Goal: Information Seeking & Learning: Check status

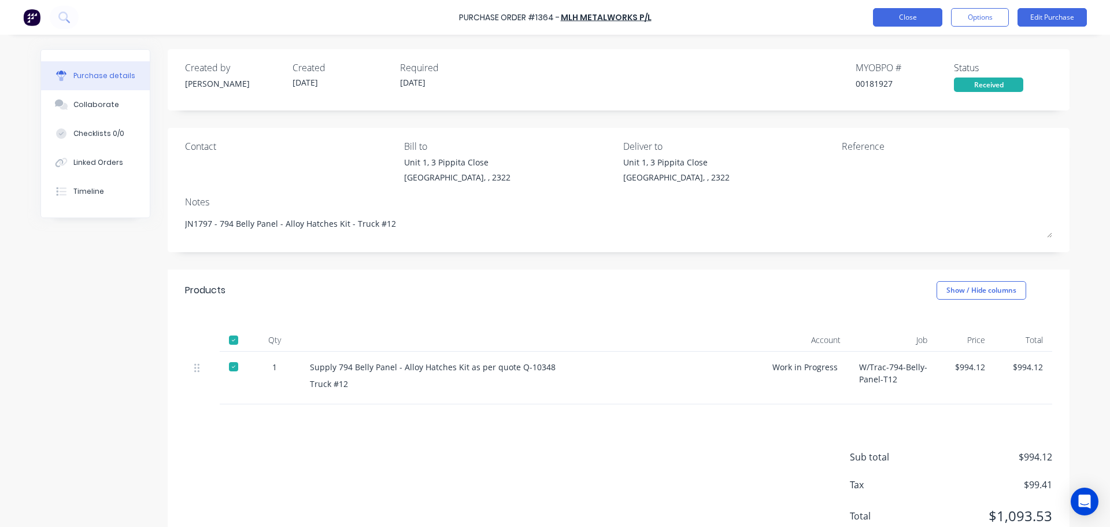
click at [902, 21] on button "Close" at bounding box center [907, 17] width 69 height 18
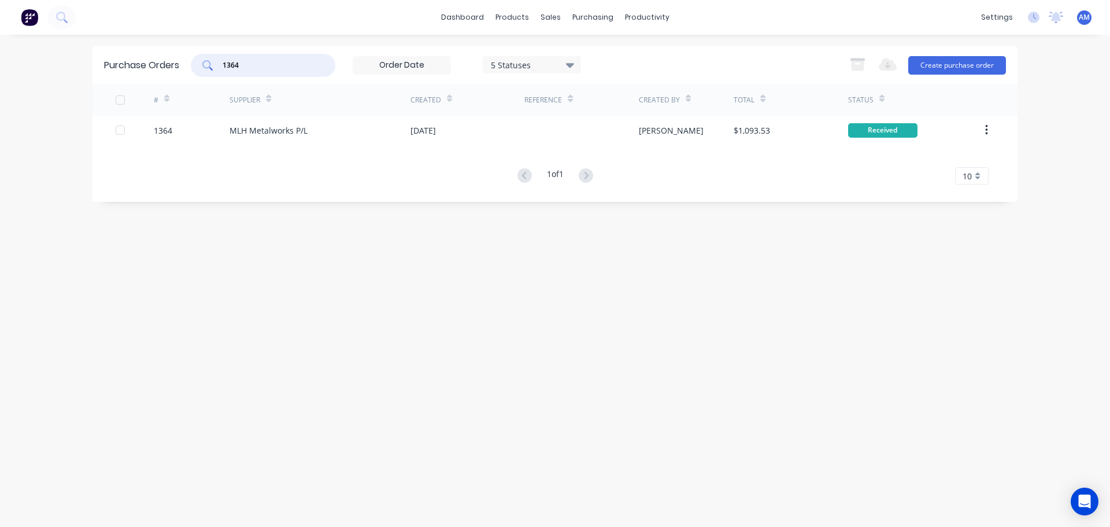
drag, startPoint x: 275, startPoint y: 66, endPoint x: 173, endPoint y: 72, distance: 101.9
click at [173, 72] on div "Purchase Orders 1364 5 Statuses 5 Statuses Export to Excel (XLSX) Create purcha…" at bounding box center [554, 65] width 925 height 38
drag, startPoint x: 244, startPoint y: 64, endPoint x: 195, endPoint y: 65, distance: 48.6
click at [195, 65] on div "hv" at bounding box center [263, 65] width 144 height 23
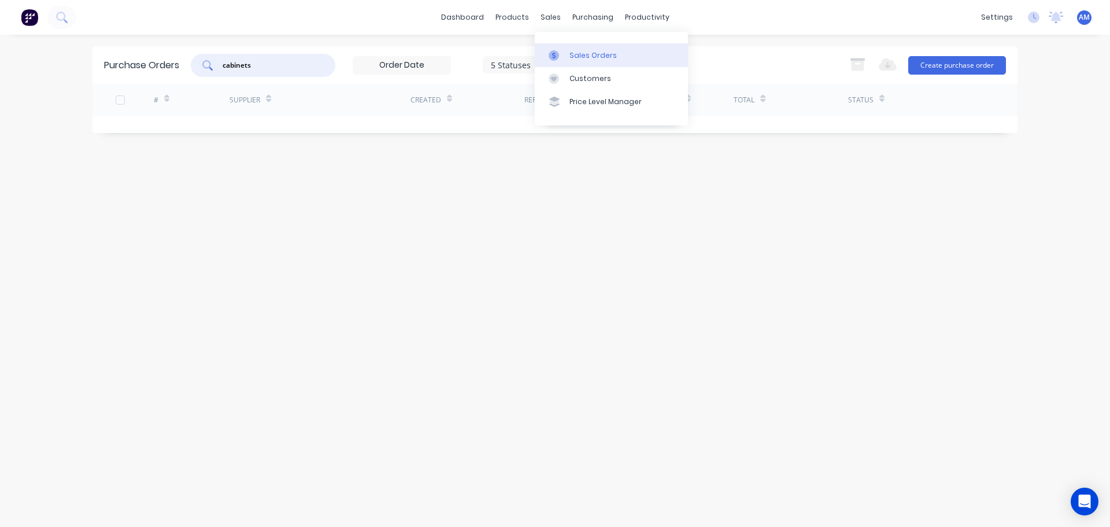
type input "cabinets"
click at [579, 50] on div "Sales Orders" at bounding box center [592, 55] width 47 height 10
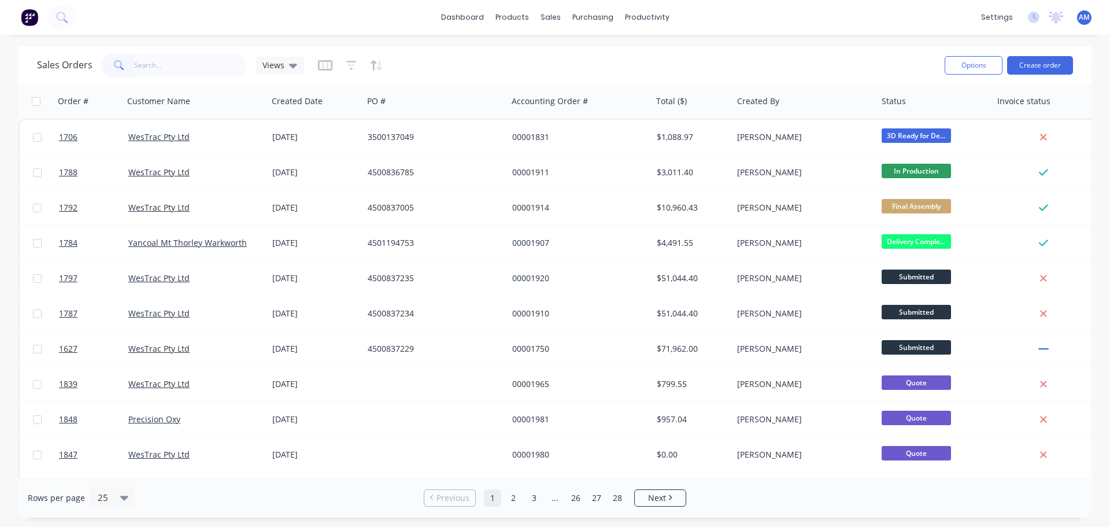
click at [164, 62] on input "text" at bounding box center [190, 65] width 113 height 23
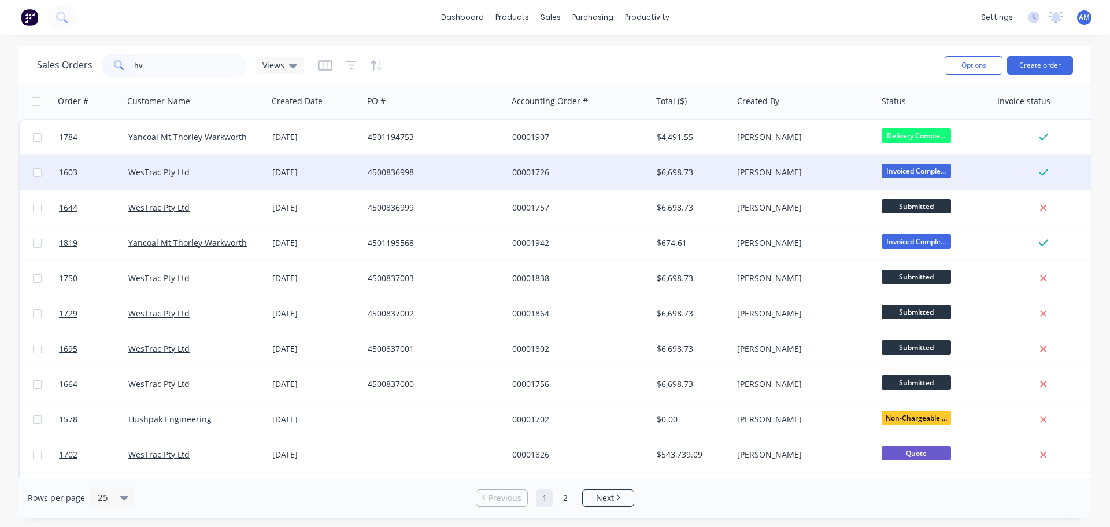
type input "hv"
click at [514, 172] on div "00001726" at bounding box center [576, 172] width 128 height 12
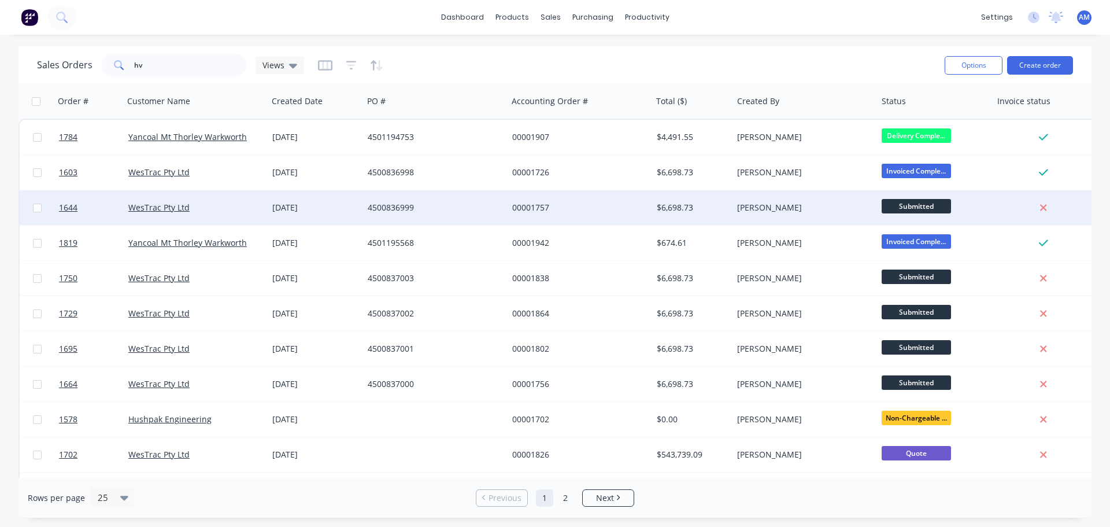
click at [539, 206] on div "00001757" at bounding box center [576, 208] width 128 height 12
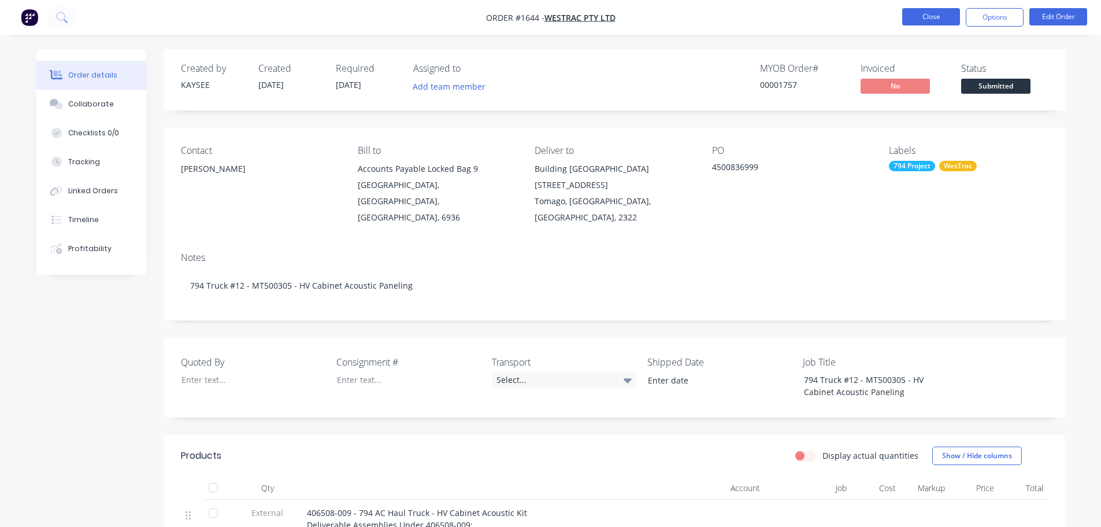
click at [928, 16] on button "Close" at bounding box center [931, 16] width 58 height 17
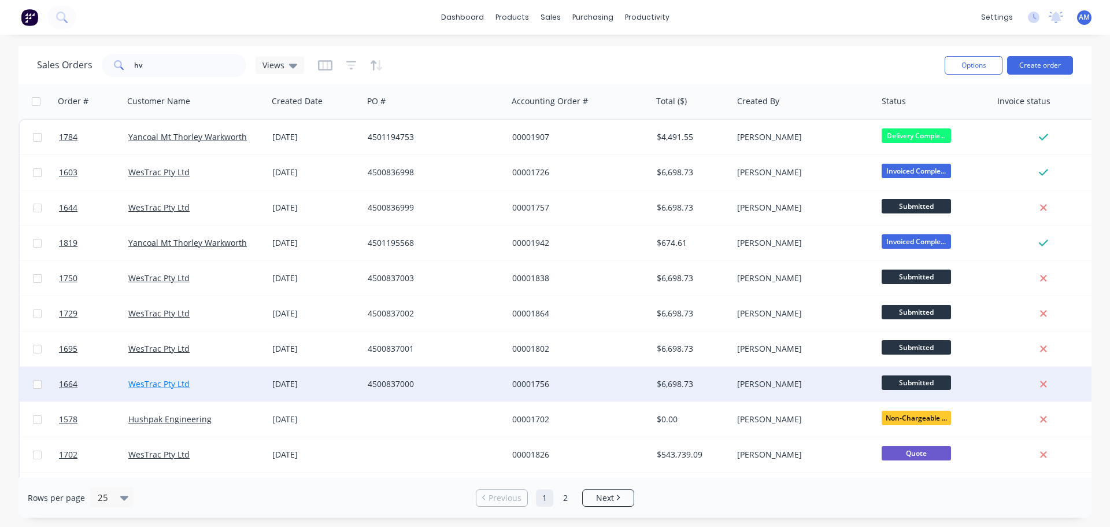
click at [157, 380] on link "WesTrac Pty Ltd" at bounding box center [158, 383] width 61 height 11
click at [401, 380] on div "4500837000" at bounding box center [432, 384] width 128 height 12
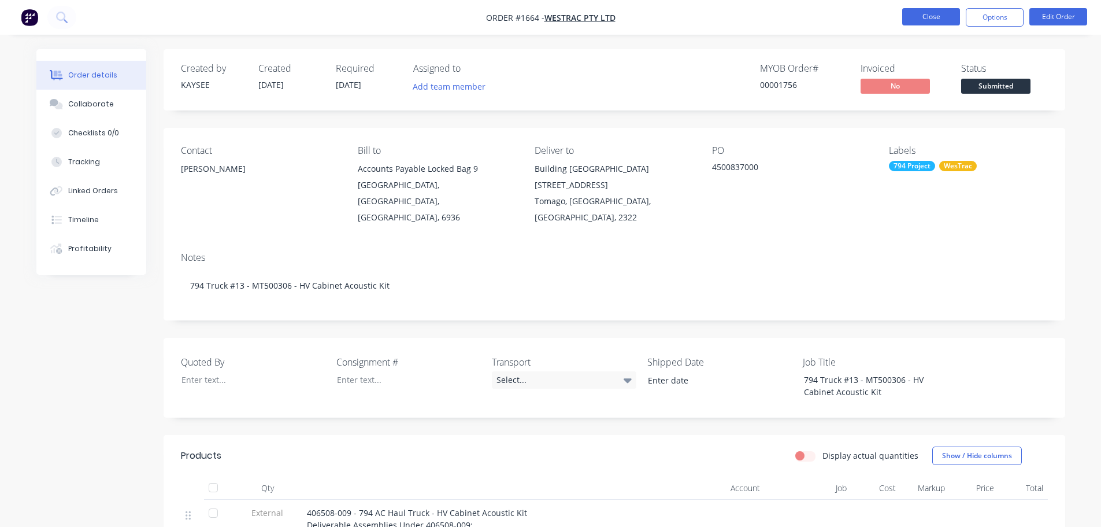
click at [932, 19] on button "Close" at bounding box center [931, 16] width 58 height 17
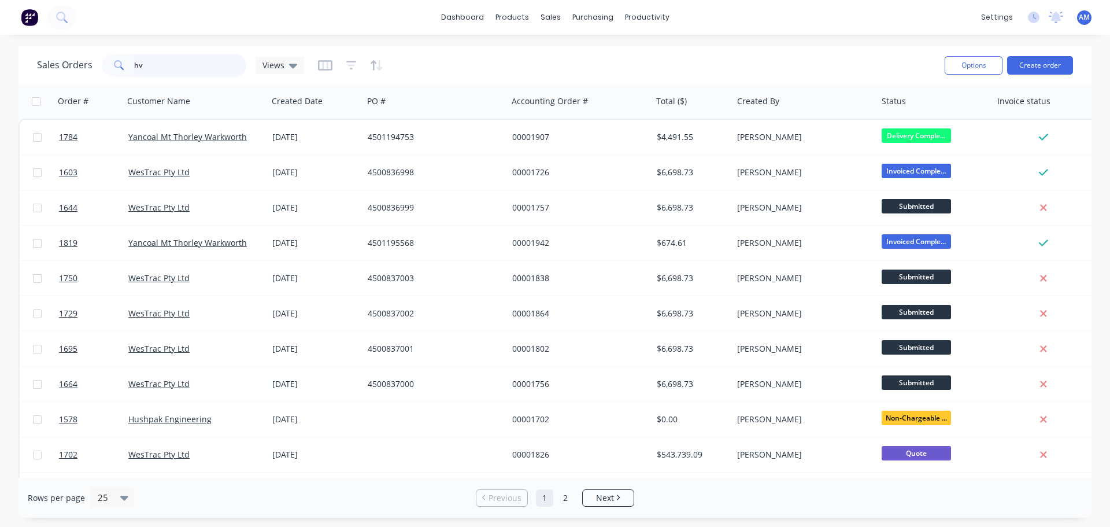
click at [164, 68] on input "hv" at bounding box center [190, 65] width 113 height 23
type input "h"
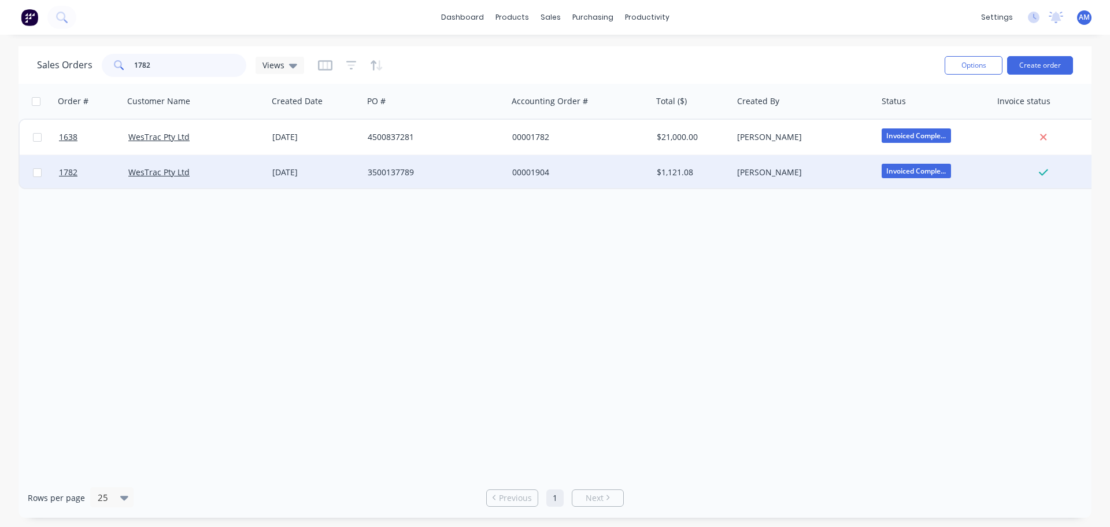
type input "1782"
click at [388, 171] on div "3500137789" at bounding box center [432, 172] width 128 height 12
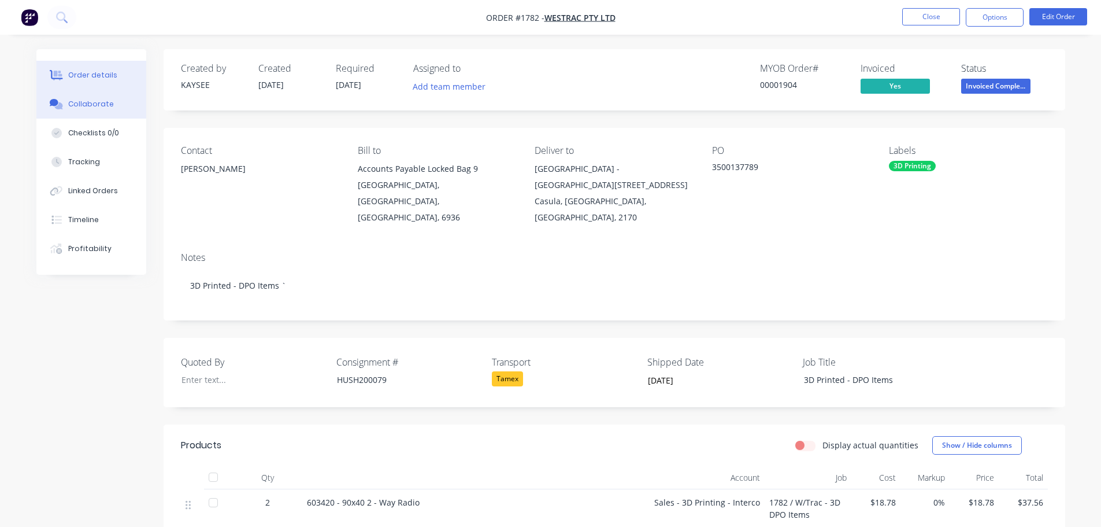
click at [83, 99] on div "Collaborate" at bounding box center [91, 104] width 46 height 10
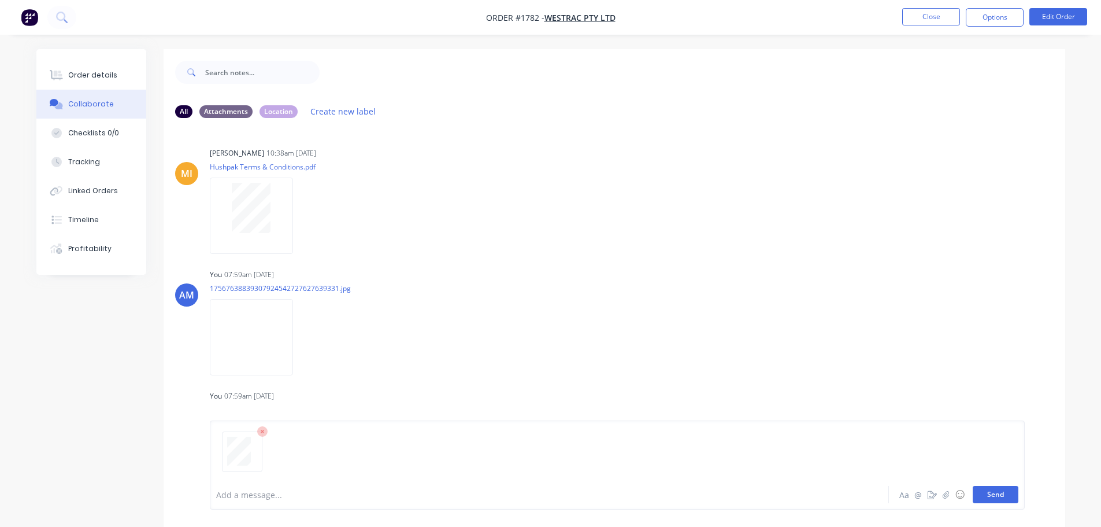
click at [996, 498] on button "Send" at bounding box center [996, 493] width 46 height 17
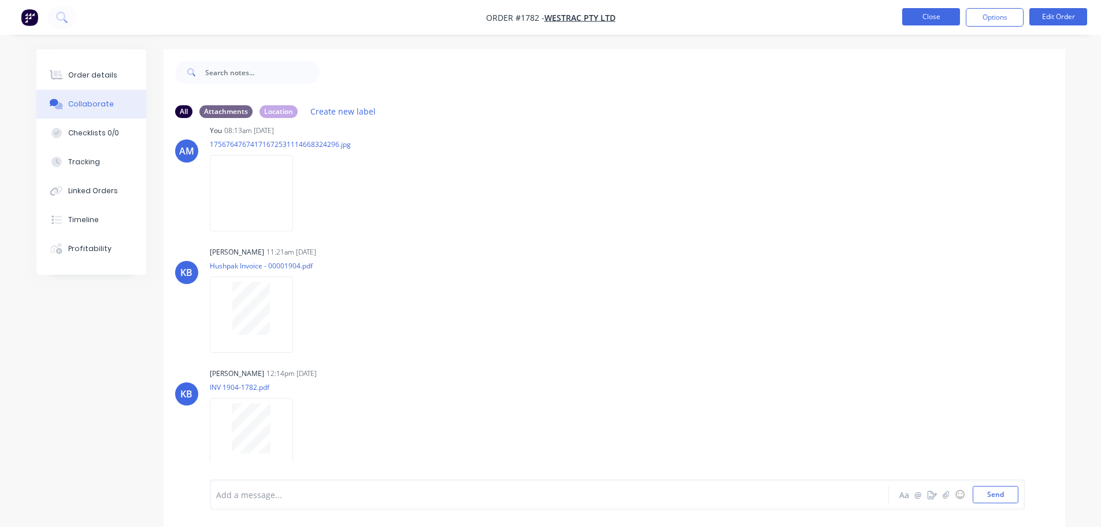
click at [933, 18] on button "Close" at bounding box center [931, 16] width 58 height 17
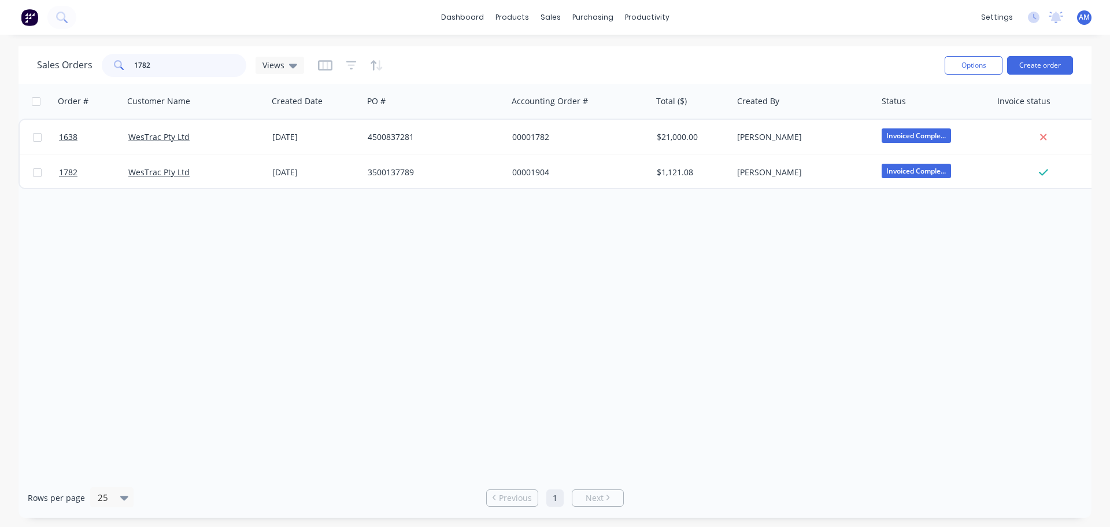
drag, startPoint x: 155, startPoint y: 66, endPoint x: 124, endPoint y: 61, distance: 31.1
click at [124, 61] on div "1782" at bounding box center [174, 65] width 144 height 23
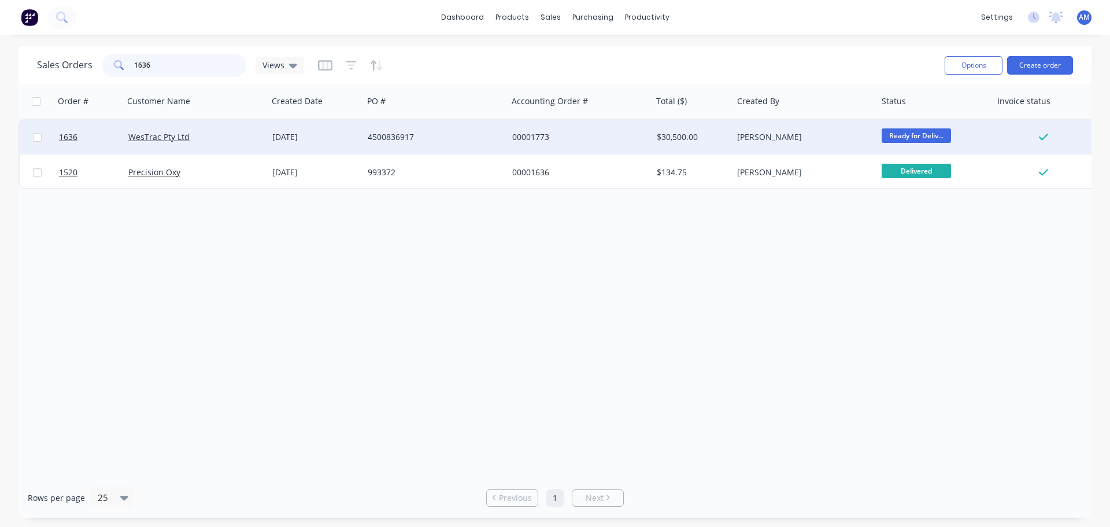
type input "1636"
click at [411, 135] on div "4500836917" at bounding box center [432, 137] width 128 height 12
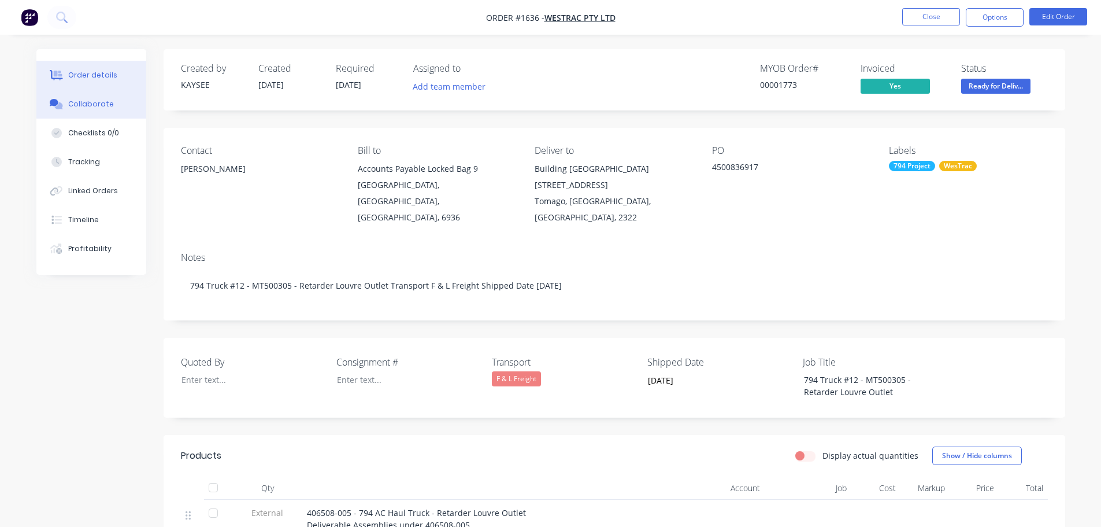
click at [75, 106] on div "Collaborate" at bounding box center [91, 104] width 46 height 10
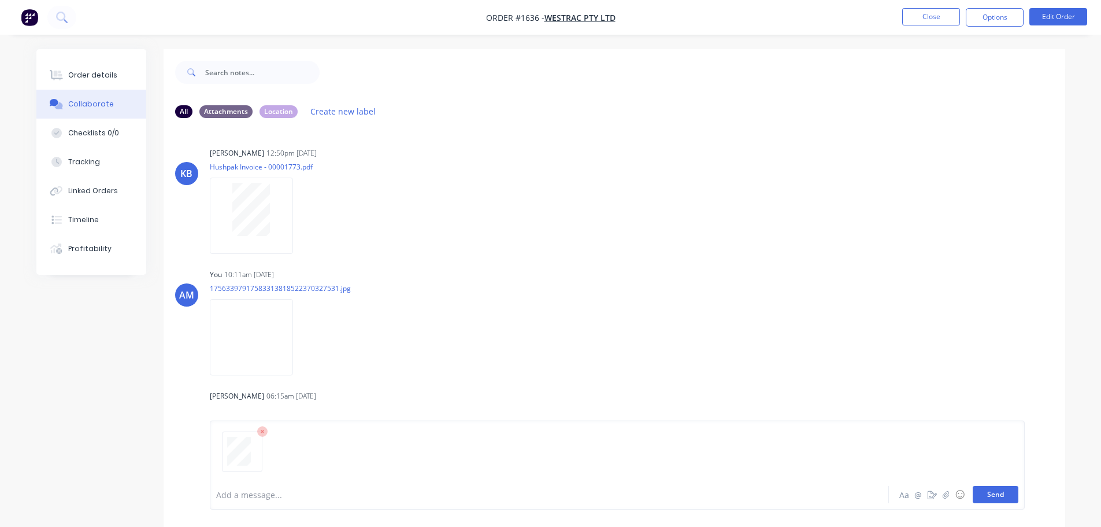
click at [995, 494] on button "Send" at bounding box center [996, 493] width 46 height 17
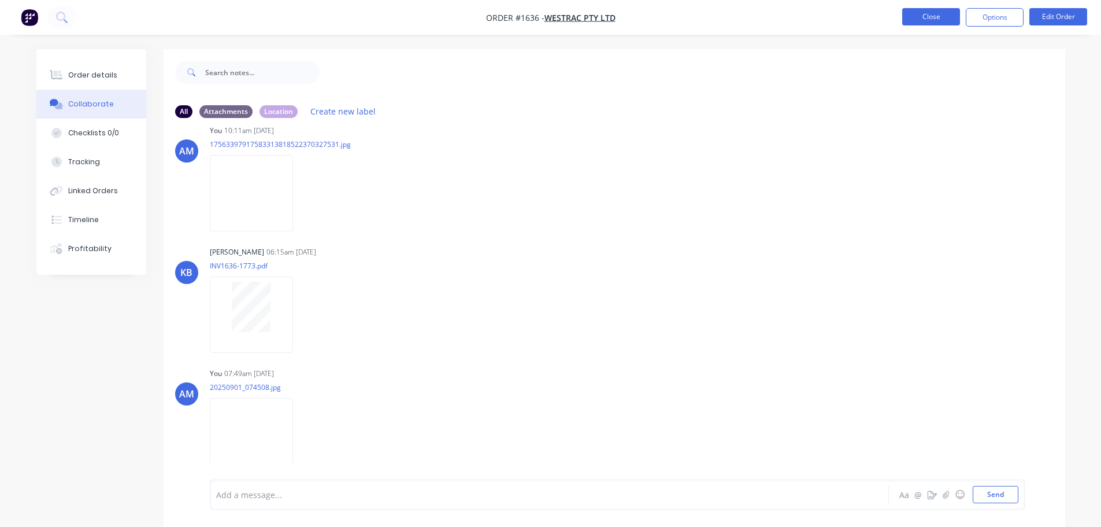
click at [925, 15] on button "Close" at bounding box center [931, 16] width 58 height 17
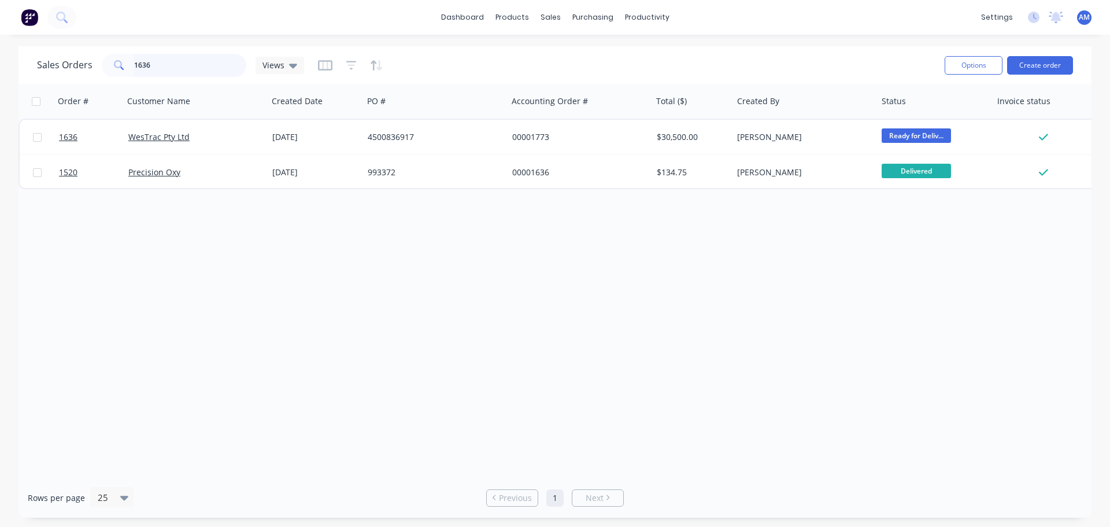
click at [165, 67] on input "1636" at bounding box center [190, 65] width 113 height 23
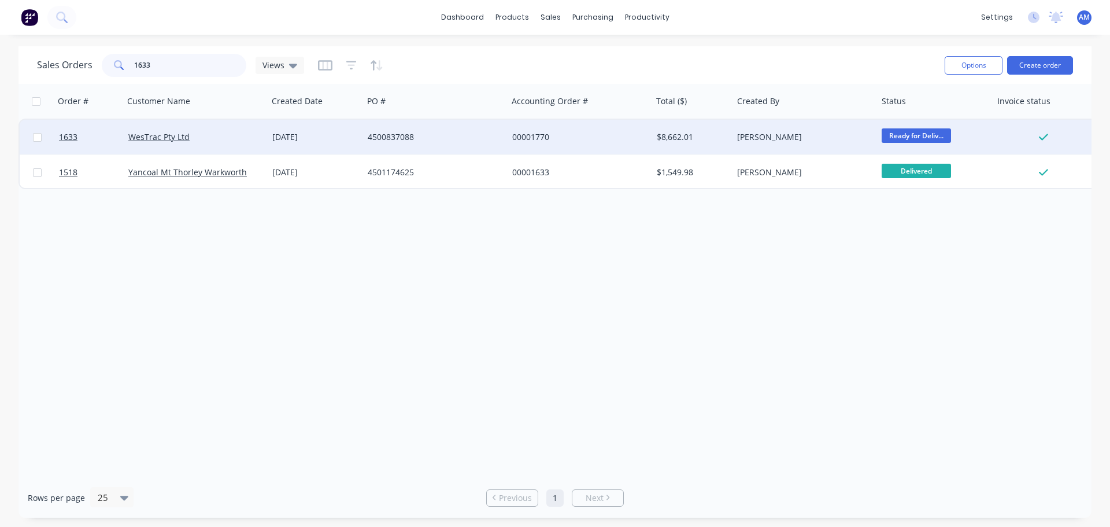
type input "1633"
click at [390, 136] on div "4500837088" at bounding box center [432, 137] width 128 height 12
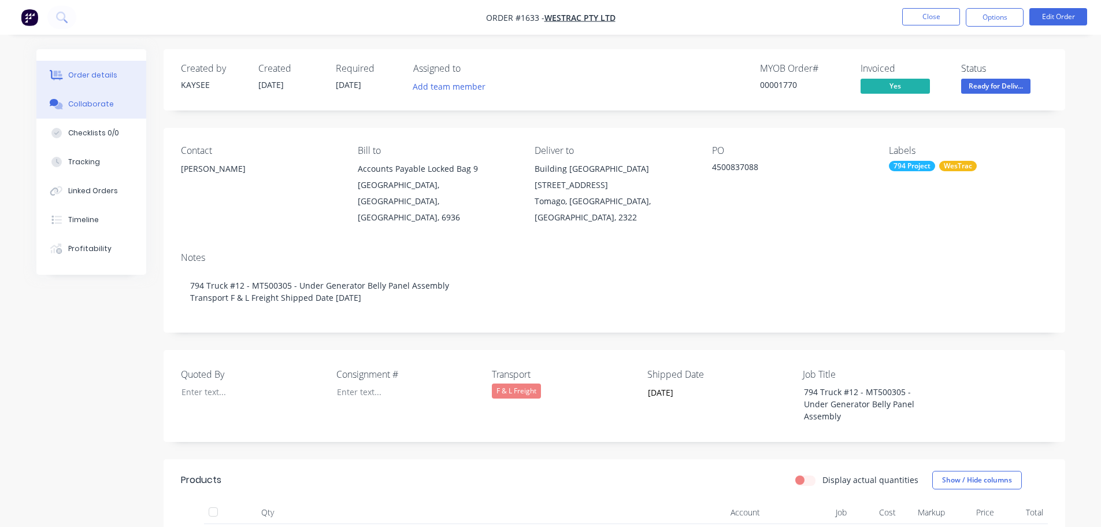
click at [99, 106] on div "Collaborate" at bounding box center [91, 104] width 46 height 10
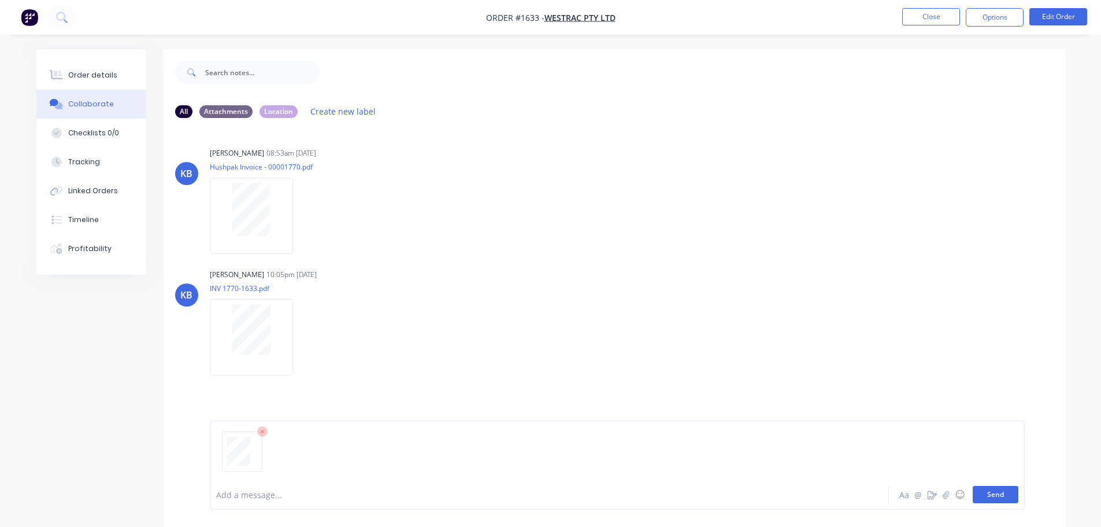
click at [998, 496] on button "Send" at bounding box center [996, 493] width 46 height 17
click at [929, 17] on button "Close" at bounding box center [931, 16] width 58 height 17
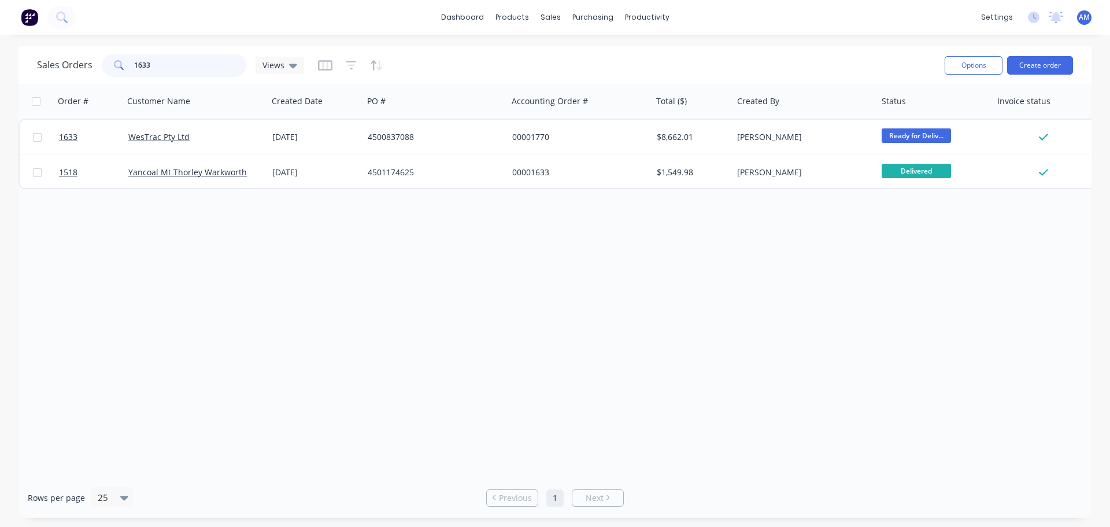
drag, startPoint x: 155, startPoint y: 66, endPoint x: 119, endPoint y: 62, distance: 36.6
click at [119, 62] on div "1633" at bounding box center [174, 65] width 144 height 23
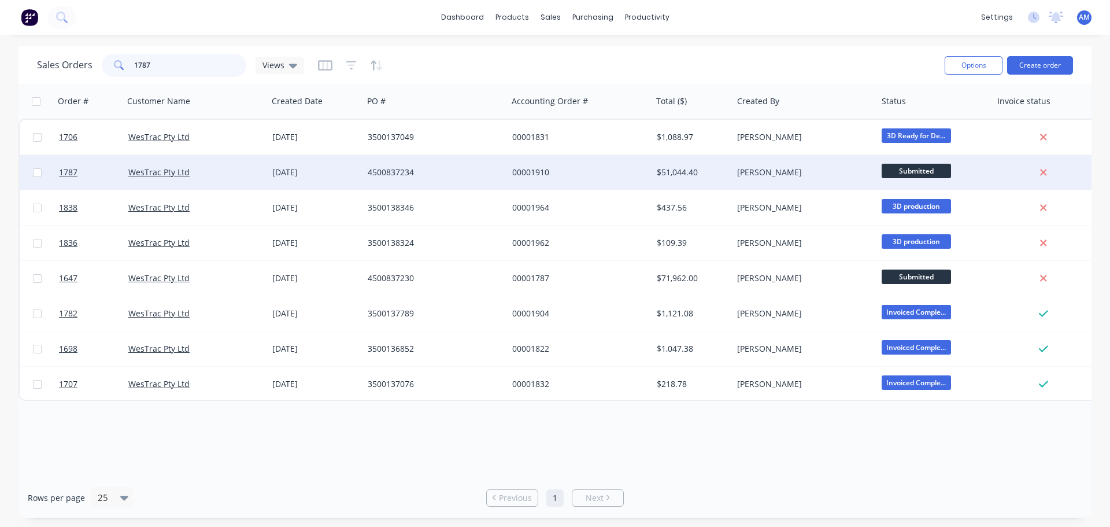
type input "1787"
click at [394, 168] on div "4500837234" at bounding box center [435, 172] width 144 height 35
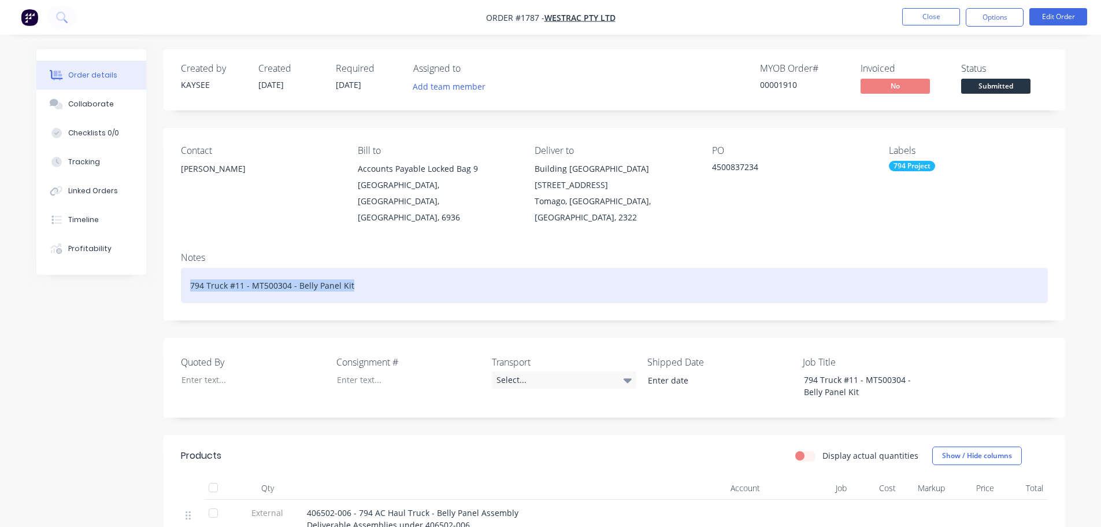
drag, startPoint x: 335, startPoint y: 268, endPoint x: 186, endPoint y: 272, distance: 149.7
click at [186, 272] on div "794 Truck #11 - MT500304 - Belly Panel Kit" at bounding box center [614, 285] width 867 height 35
copy div "794 Truck #11 - MT500304 - Belly Panel Kit"
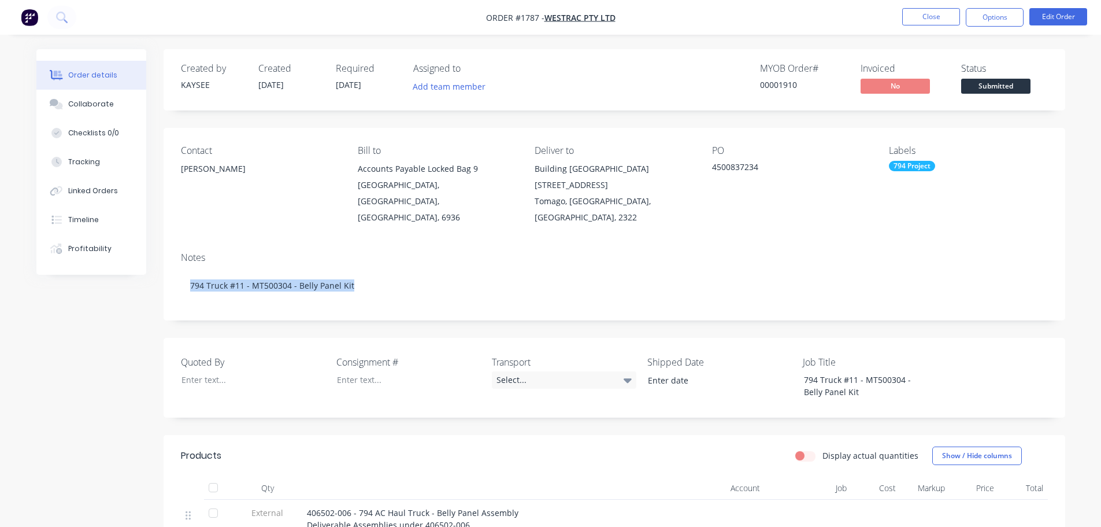
drag, startPoint x: 762, startPoint y: 169, endPoint x: 710, endPoint y: 170, distance: 52.0
click at [710, 170] on div "Contact Richard Lofberg Bill to Accounts Payable Locked Bag 9 MIDLAND, Western …" at bounding box center [615, 185] width 902 height 115
copy div "4500837234"
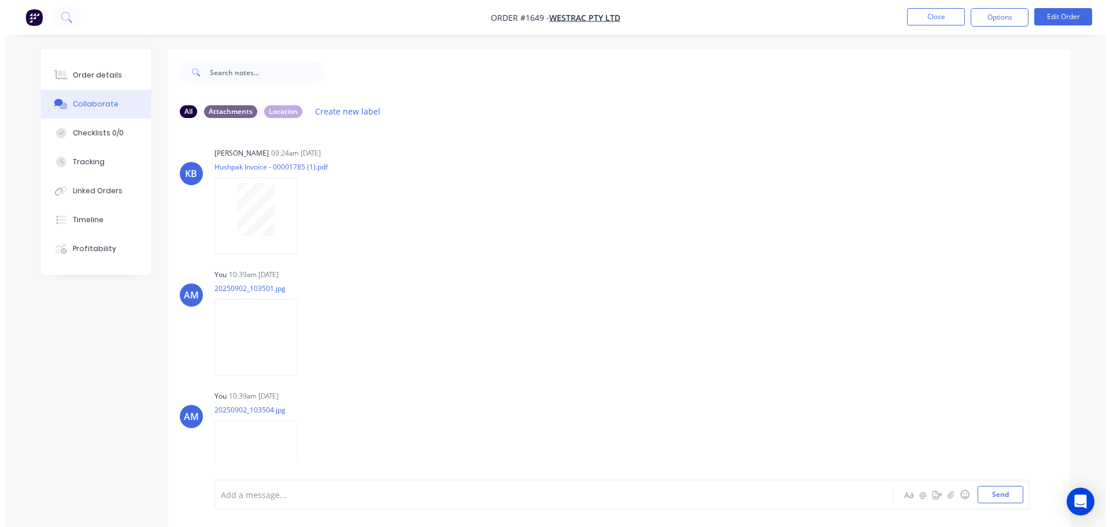
scroll to position [629, 0]
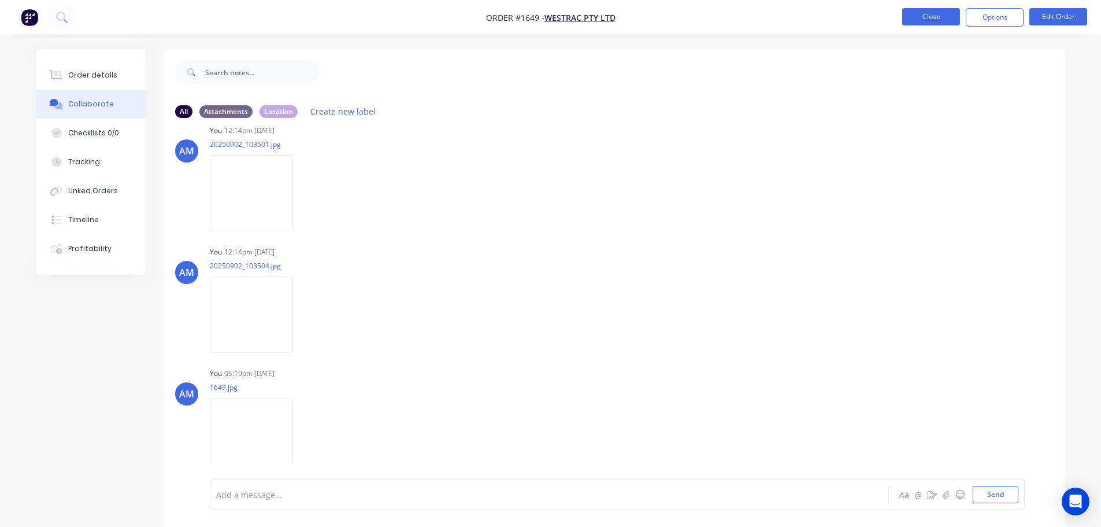
click at [926, 16] on button "Close" at bounding box center [931, 16] width 58 height 17
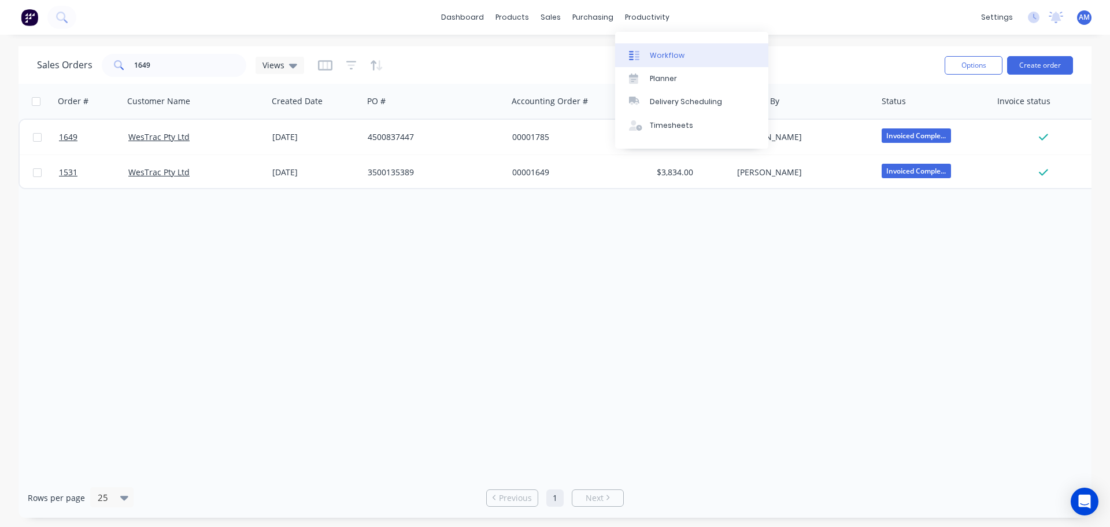
click at [662, 57] on div "Workflow" at bounding box center [667, 55] width 35 height 10
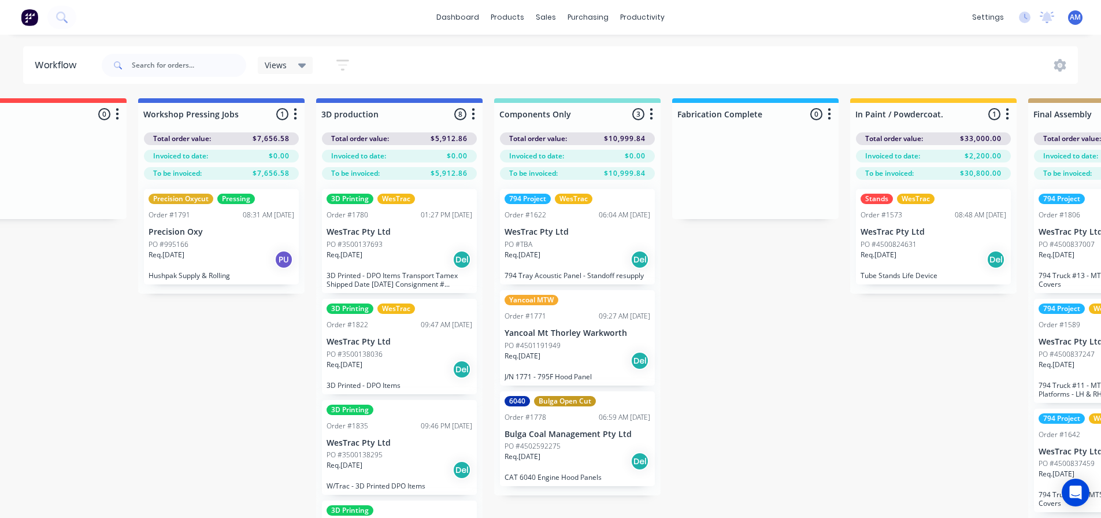
scroll to position [50, 955]
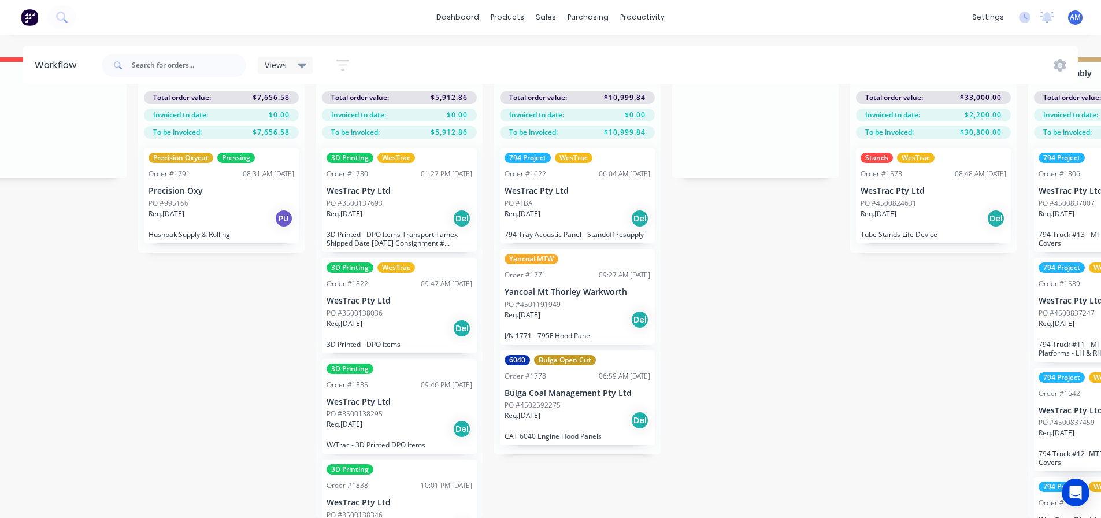
click at [579, 310] on div "Req. 13/08/25 Del" at bounding box center [578, 320] width 146 height 20
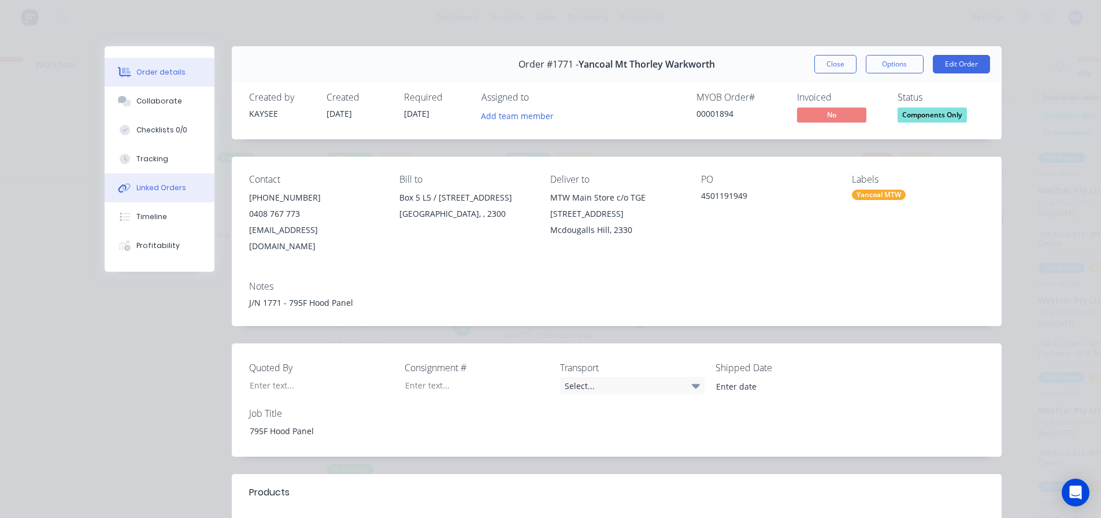
click at [147, 187] on div "Linked Orders" at bounding box center [161, 188] width 50 height 10
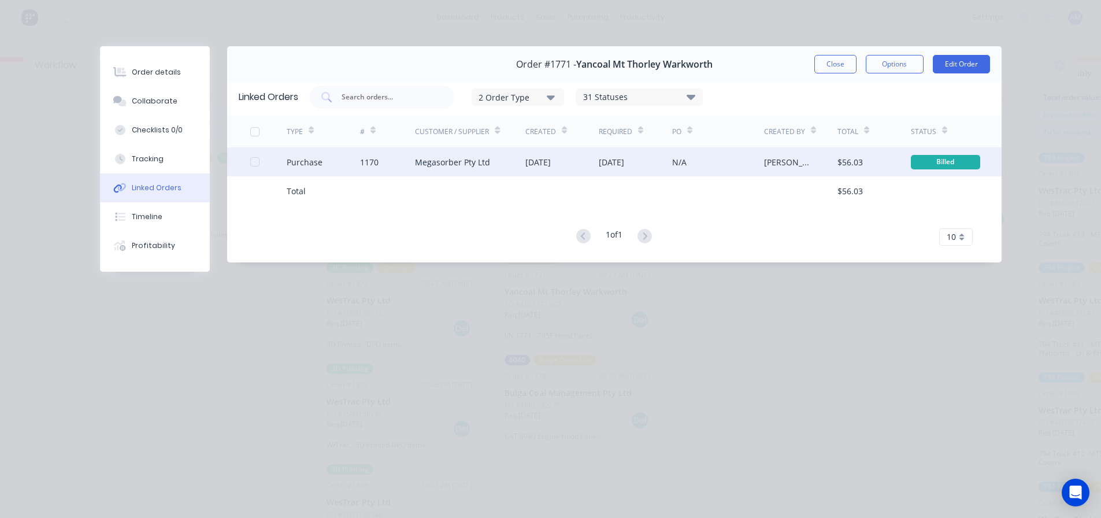
click at [450, 157] on div "Megasorber Pty Ltd" at bounding box center [452, 162] width 75 height 12
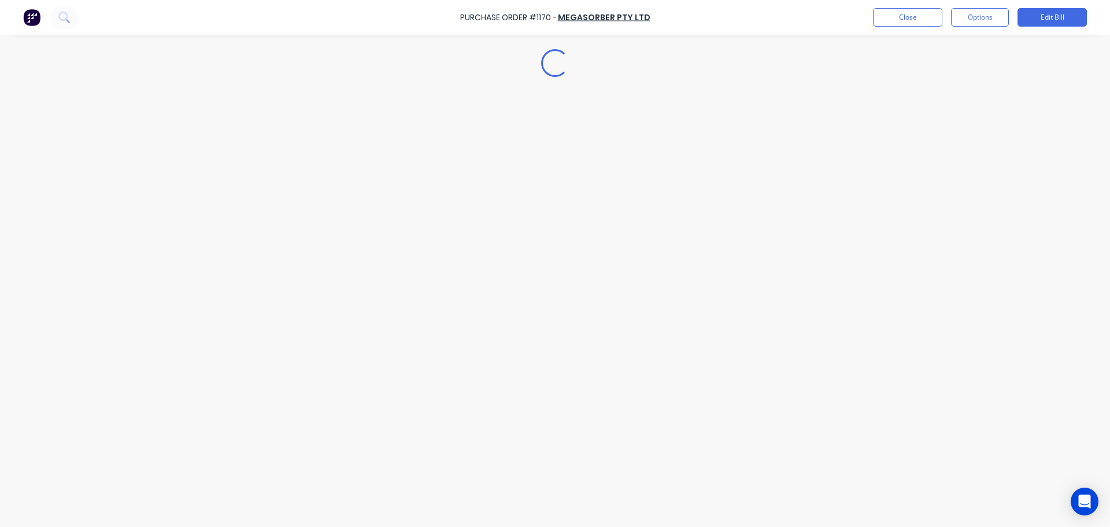
type textarea "x"
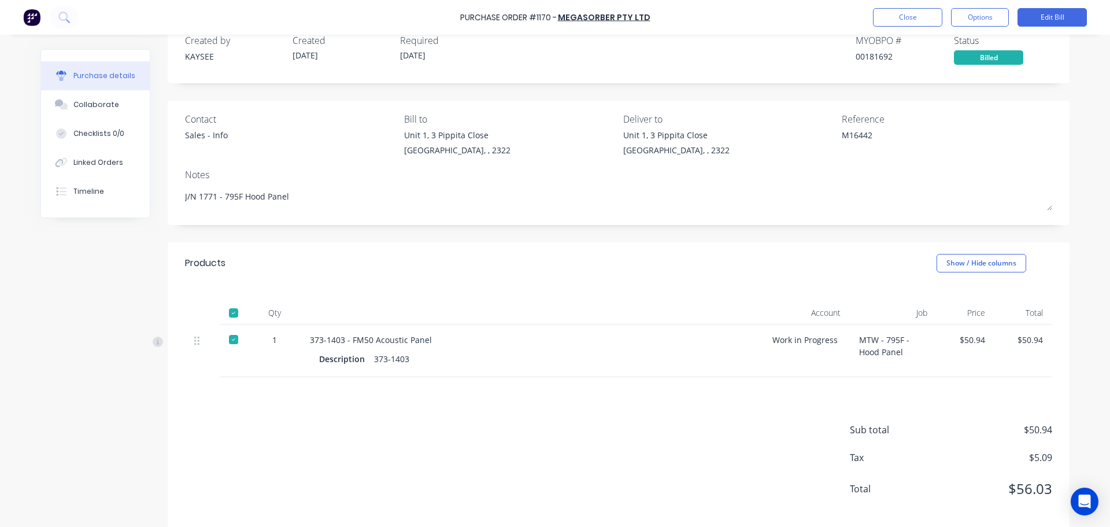
scroll to position [42, 0]
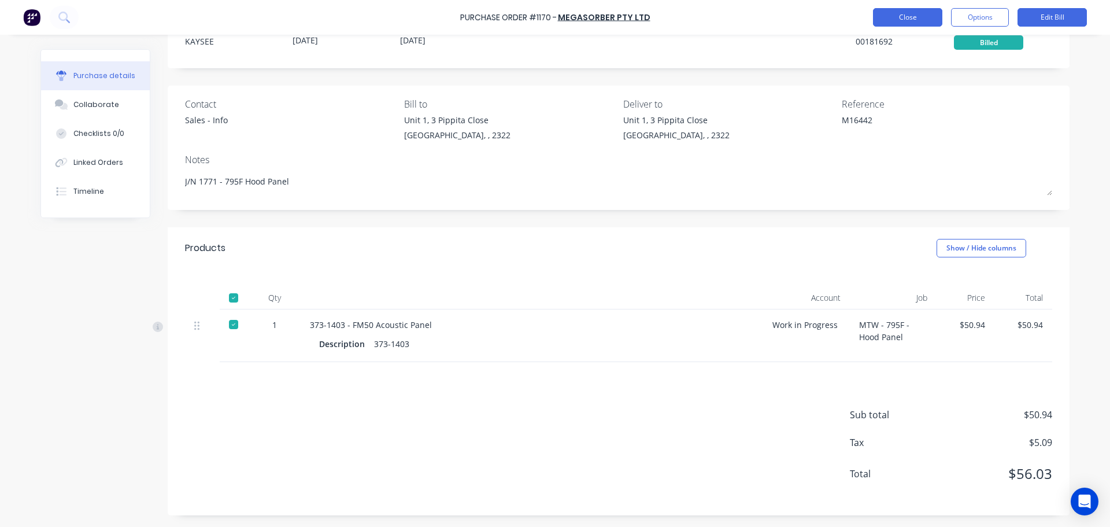
click at [928, 16] on button "Close" at bounding box center [907, 17] width 69 height 18
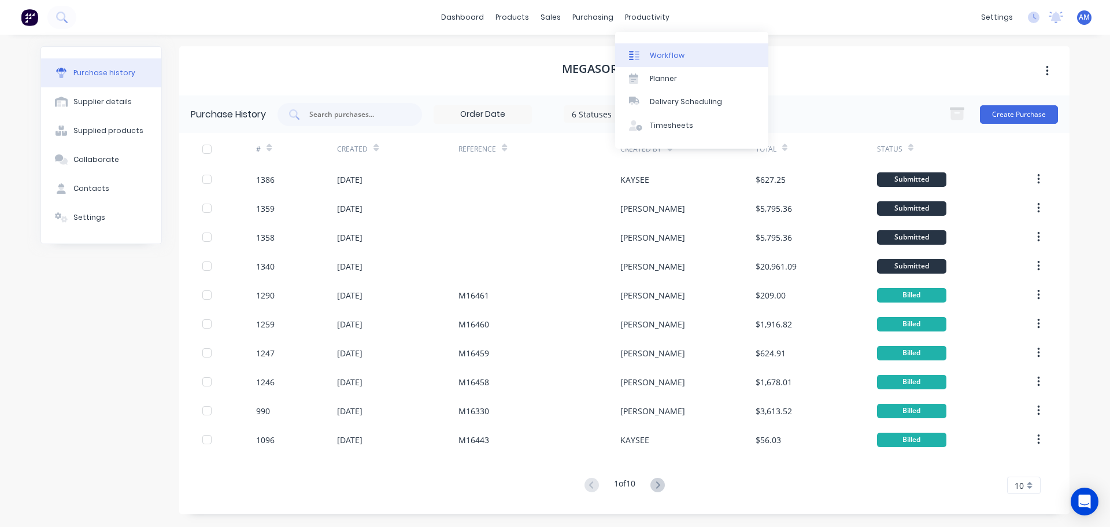
click at [662, 55] on div "Workflow" at bounding box center [667, 55] width 35 height 10
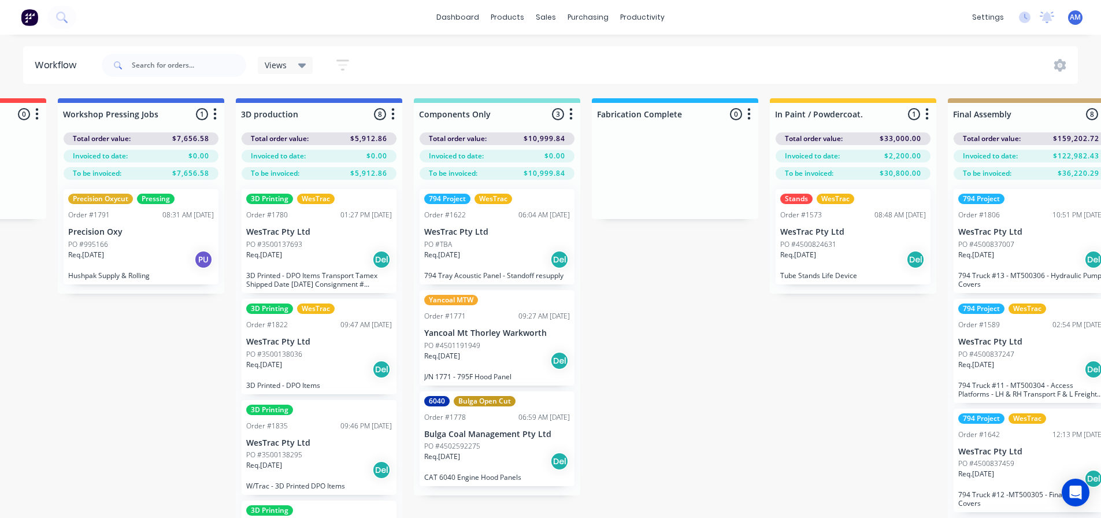
scroll to position [50, 1035]
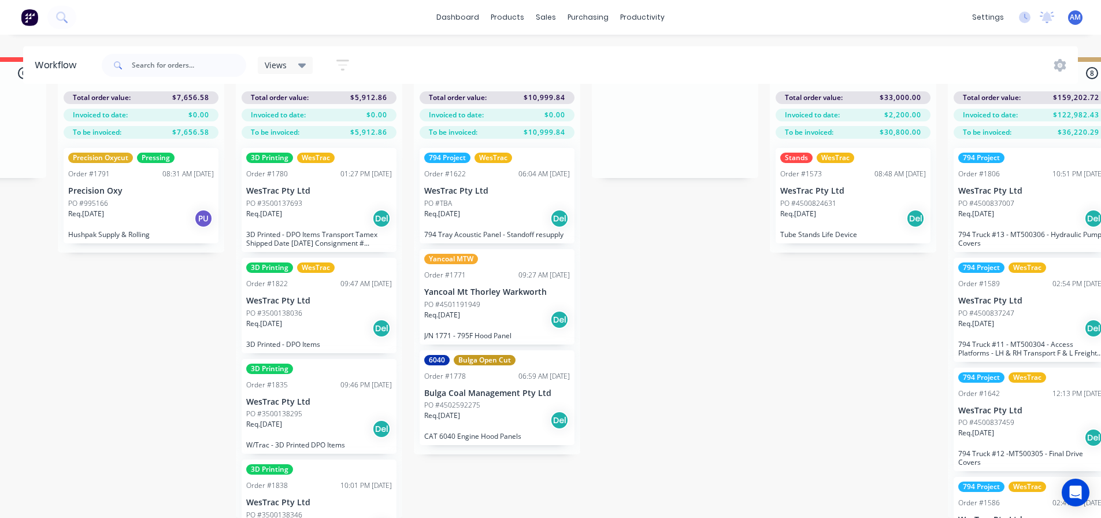
click at [483, 410] on div "Req. 03/09/25 Del" at bounding box center [497, 420] width 146 height 20
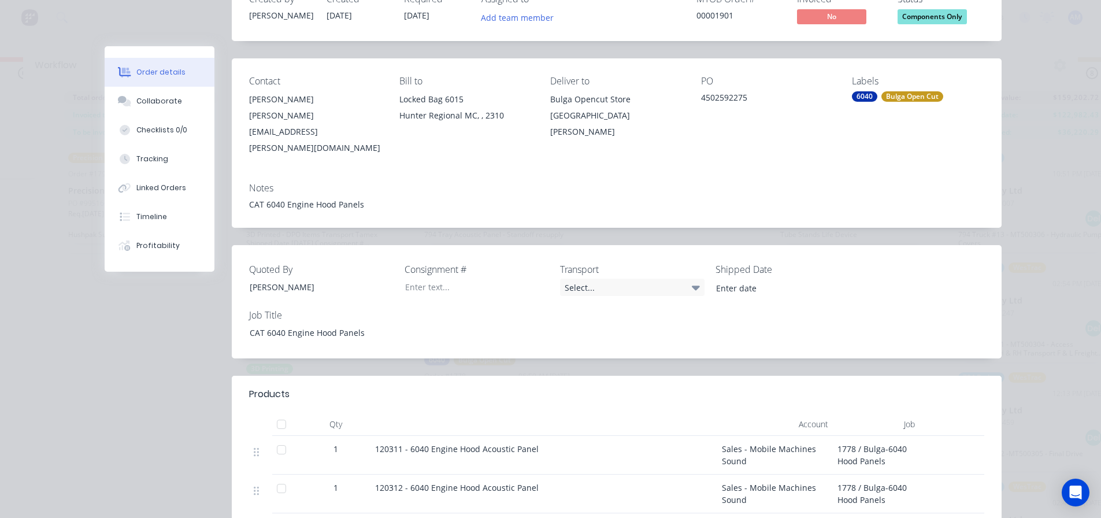
scroll to position [0, 0]
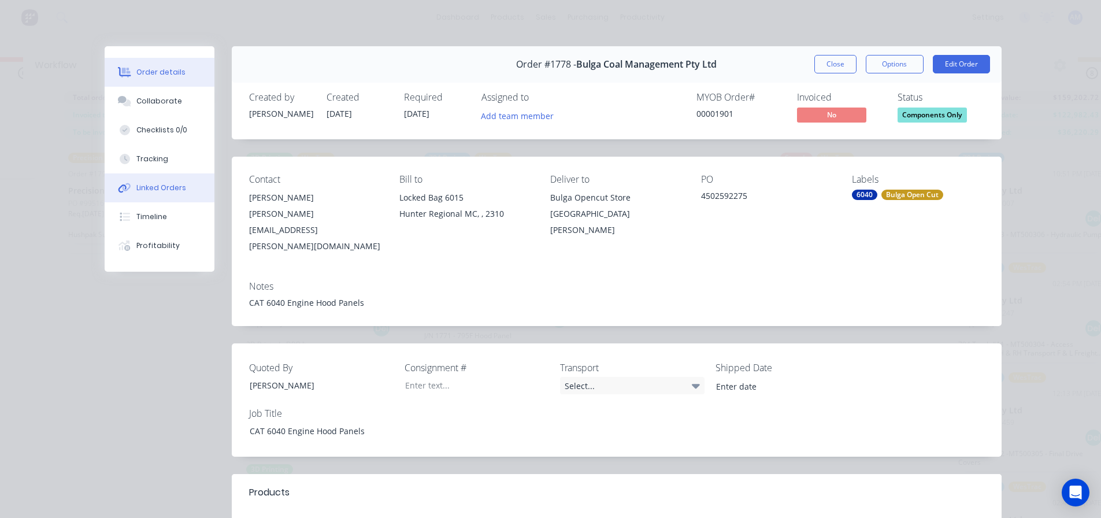
click at [158, 181] on button "Linked Orders" at bounding box center [160, 187] width 110 height 29
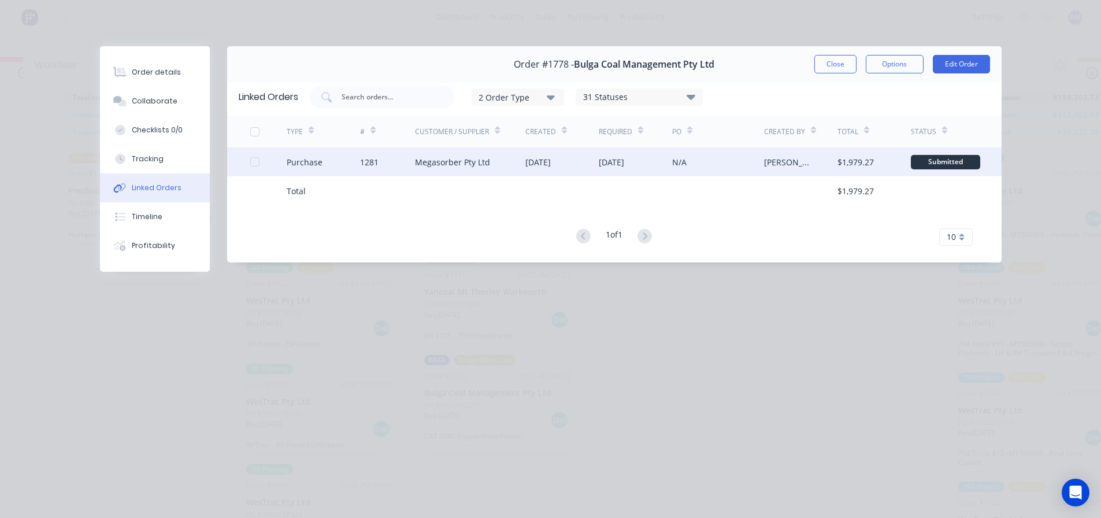
click at [512, 163] on div "Megasorber Pty Ltd" at bounding box center [470, 161] width 110 height 29
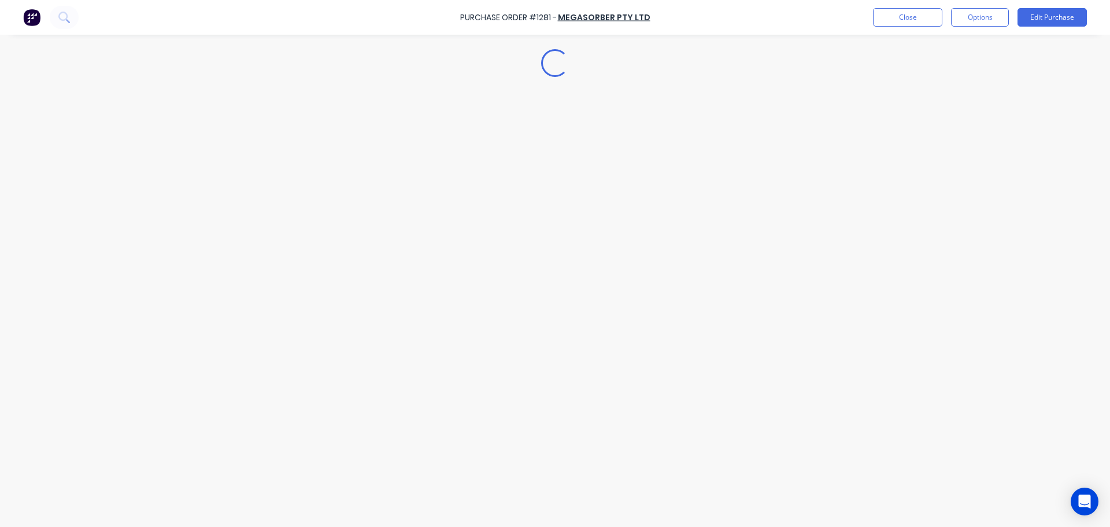
type textarea "x"
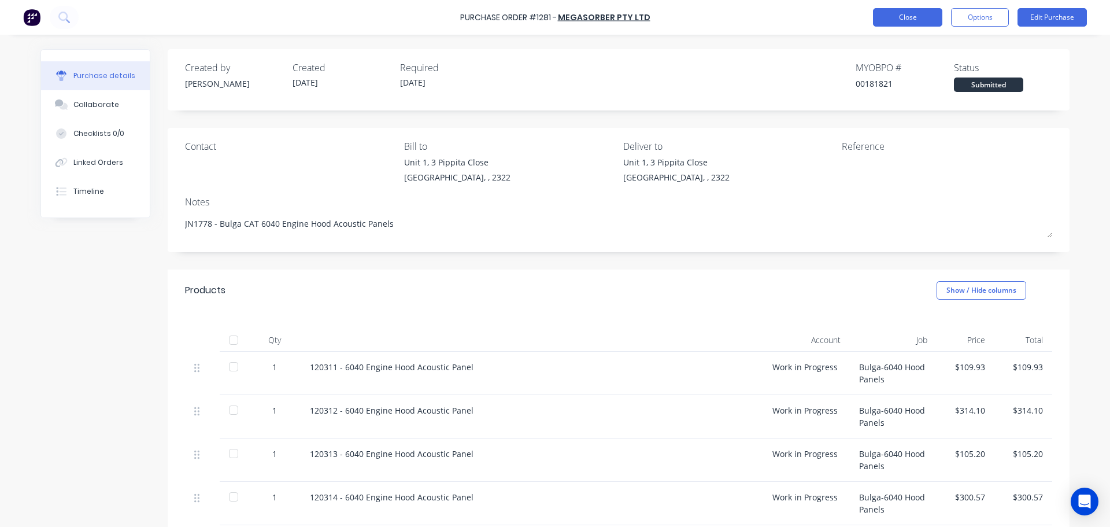
click at [905, 23] on button "Close" at bounding box center [907, 17] width 69 height 18
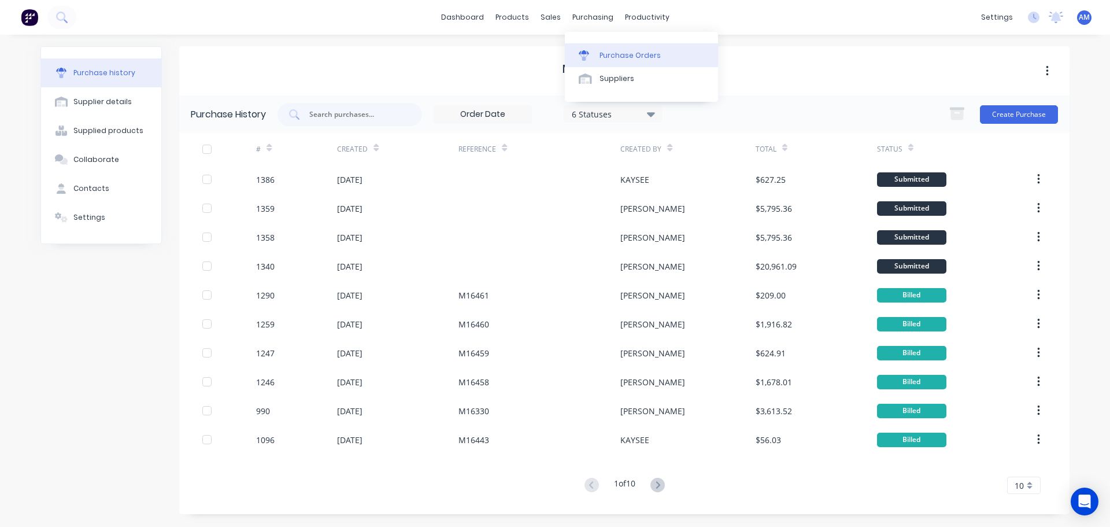
click at [612, 51] on div "Purchase Orders" at bounding box center [629, 55] width 61 height 10
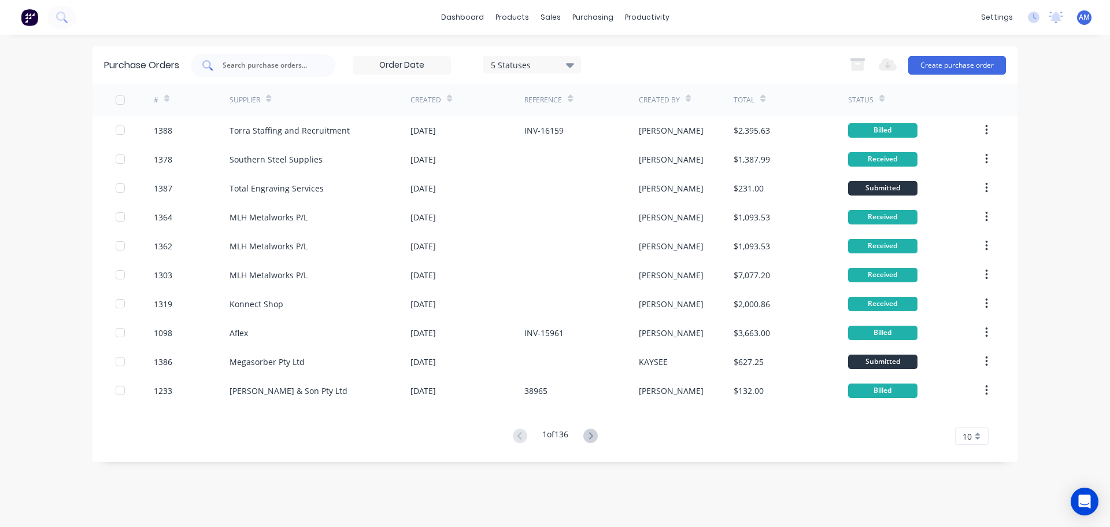
click at [258, 68] on input "text" at bounding box center [269, 66] width 96 height 12
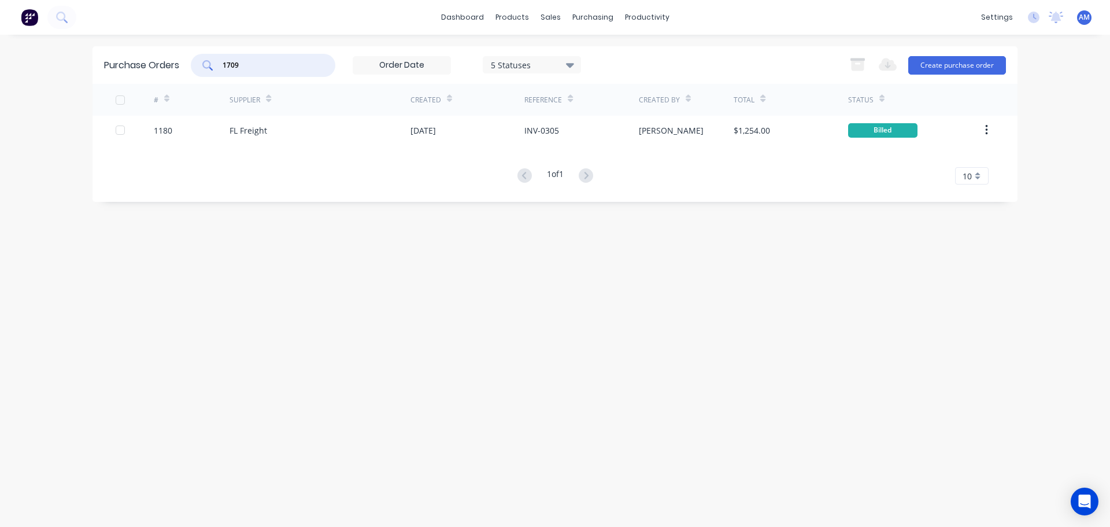
drag, startPoint x: 249, startPoint y: 63, endPoint x: 219, endPoint y: 62, distance: 29.5
click at [219, 62] on div "1709" at bounding box center [263, 65] width 144 height 23
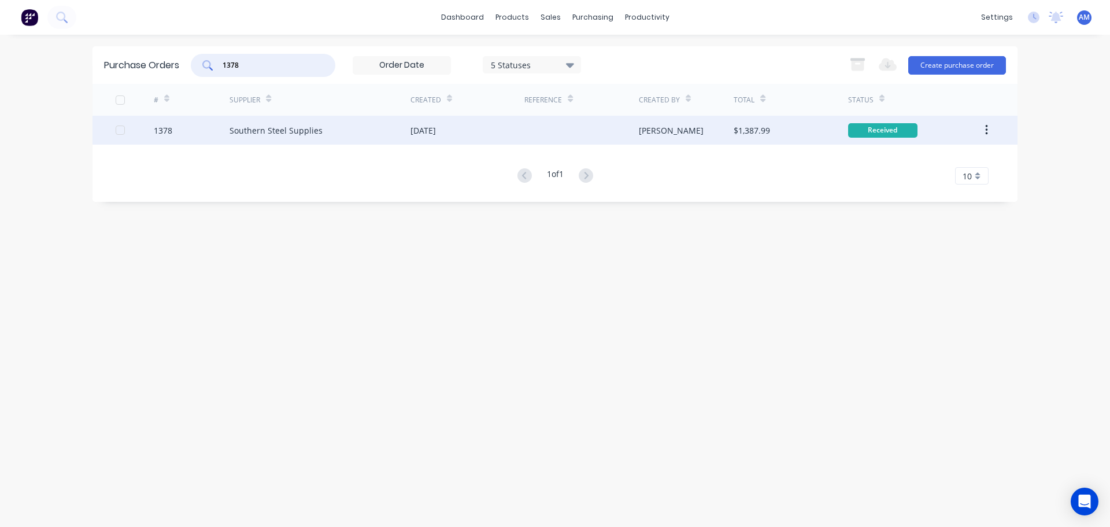
type input "1378"
click at [288, 132] on div "Southern Steel Supplies" at bounding box center [275, 130] width 93 height 12
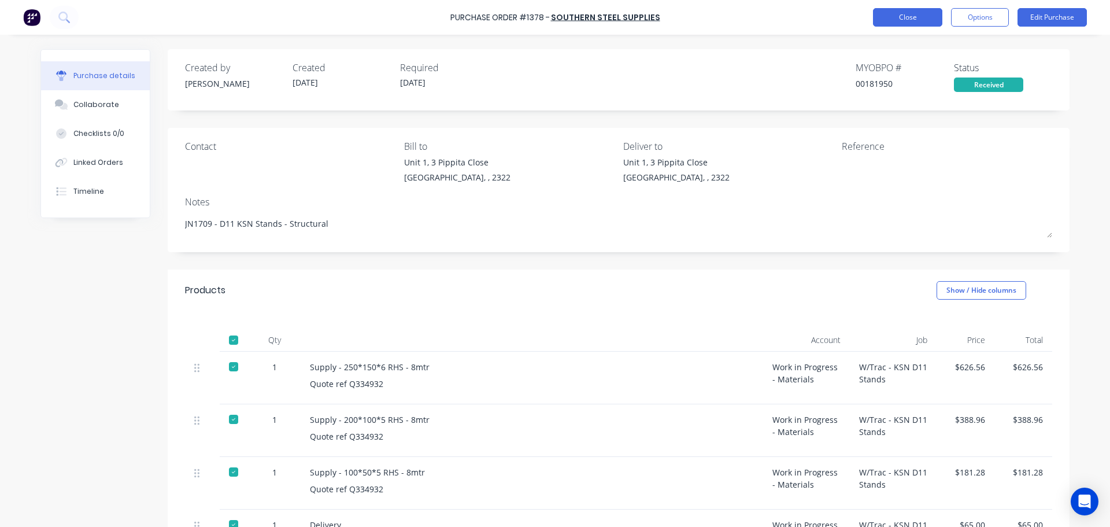
click at [903, 17] on button "Close" at bounding box center [907, 17] width 69 height 18
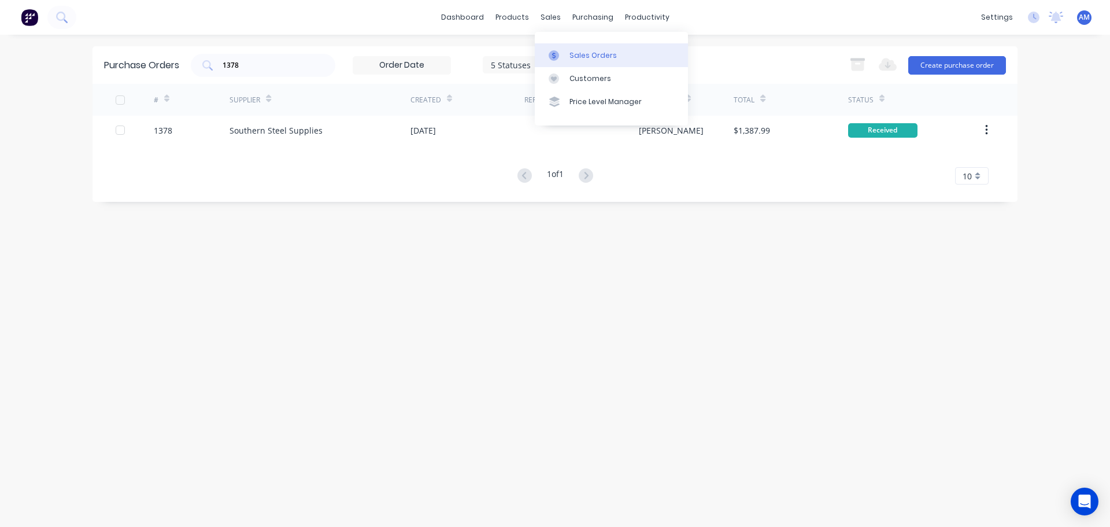
click at [580, 54] on div "Sales Orders" at bounding box center [592, 55] width 47 height 10
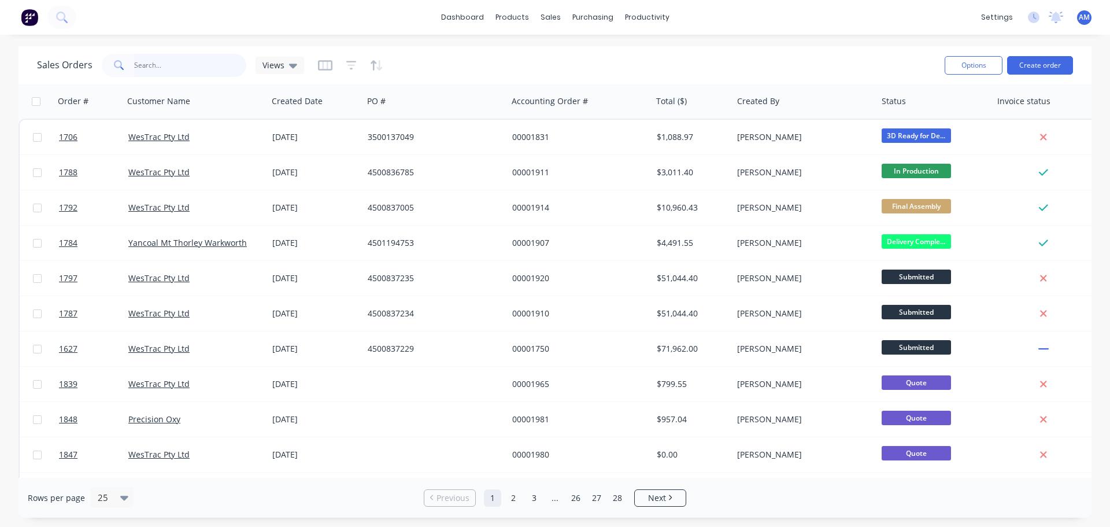
click at [162, 64] on input "text" at bounding box center [190, 65] width 113 height 23
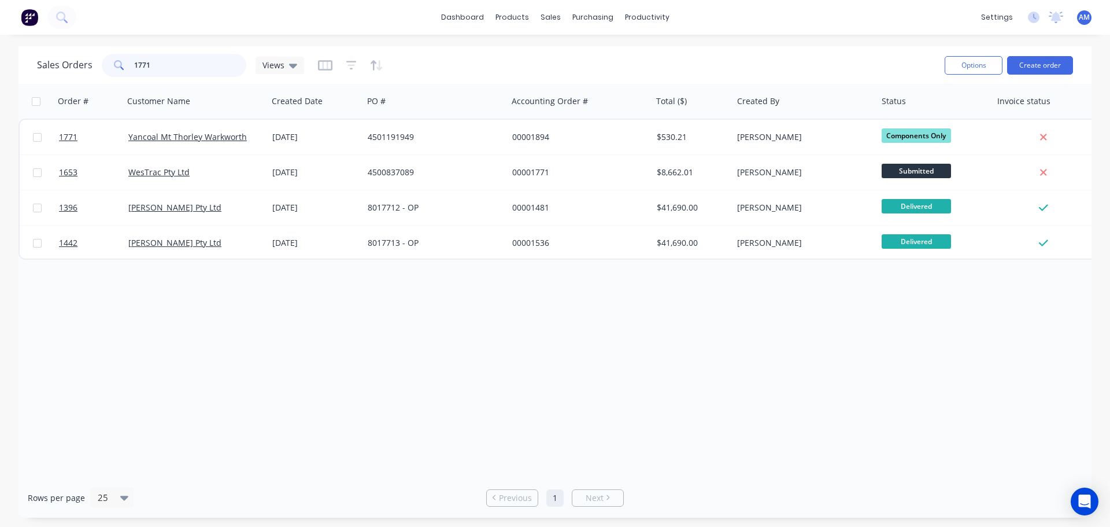
type input "1771"
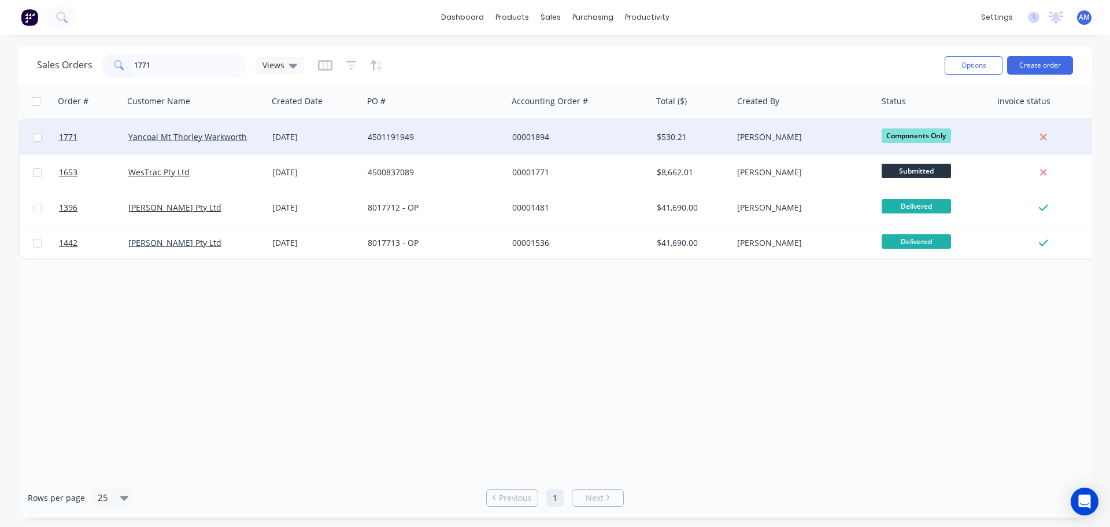
click at [398, 132] on div "4501191949" at bounding box center [432, 137] width 128 height 12
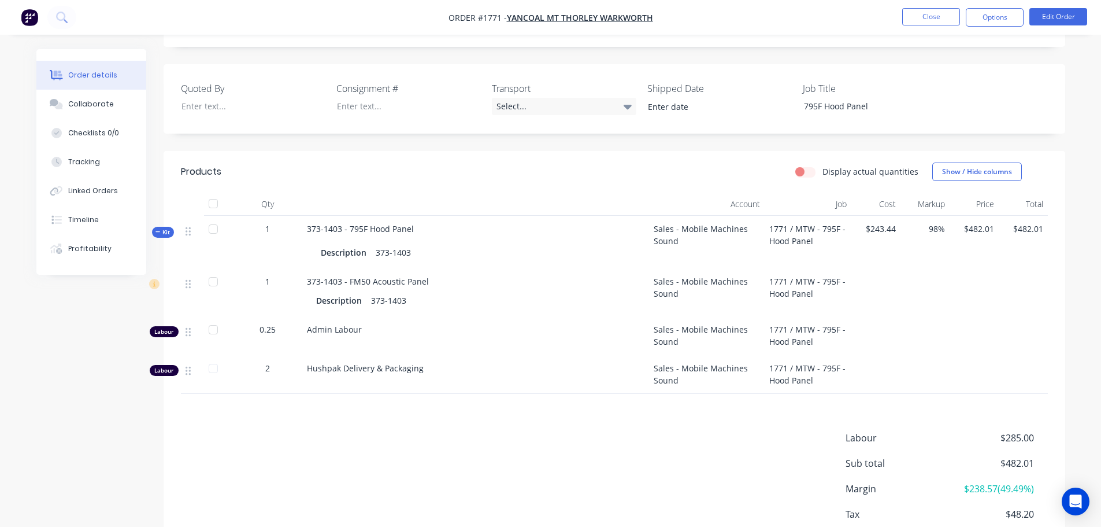
scroll to position [289, 0]
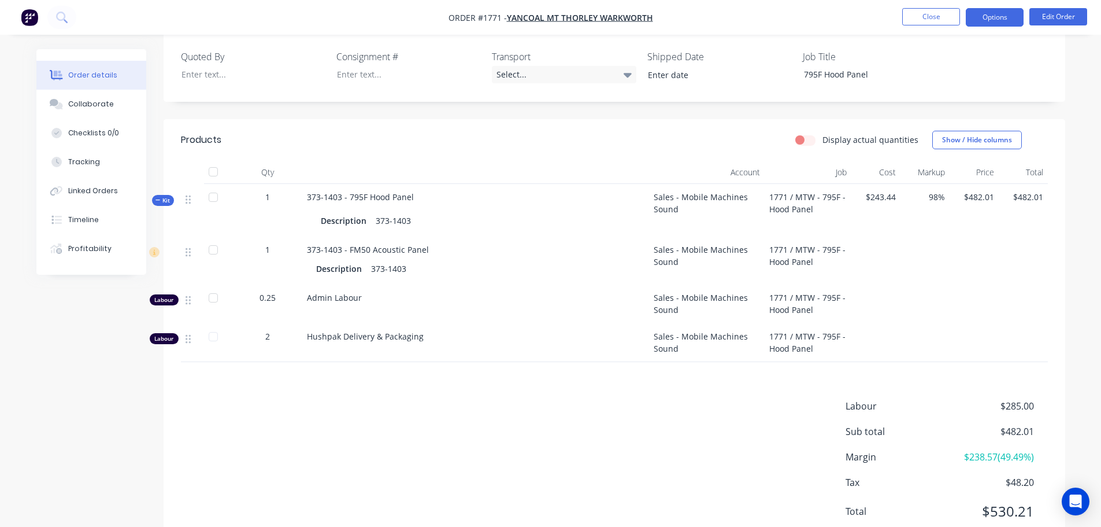
click at [996, 18] on button "Options" at bounding box center [995, 17] width 58 height 18
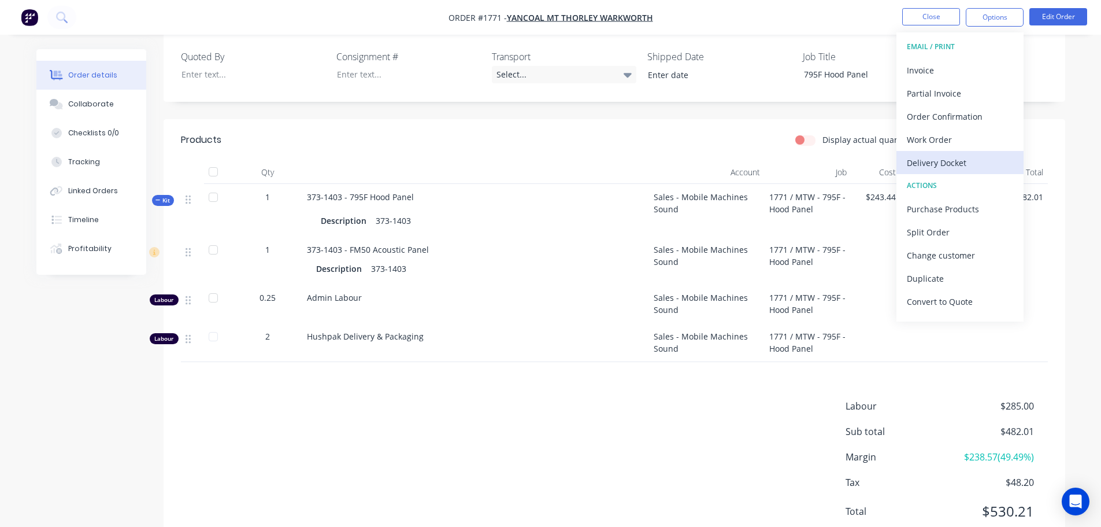
click at [936, 160] on div "Delivery Docket" at bounding box center [960, 162] width 106 height 17
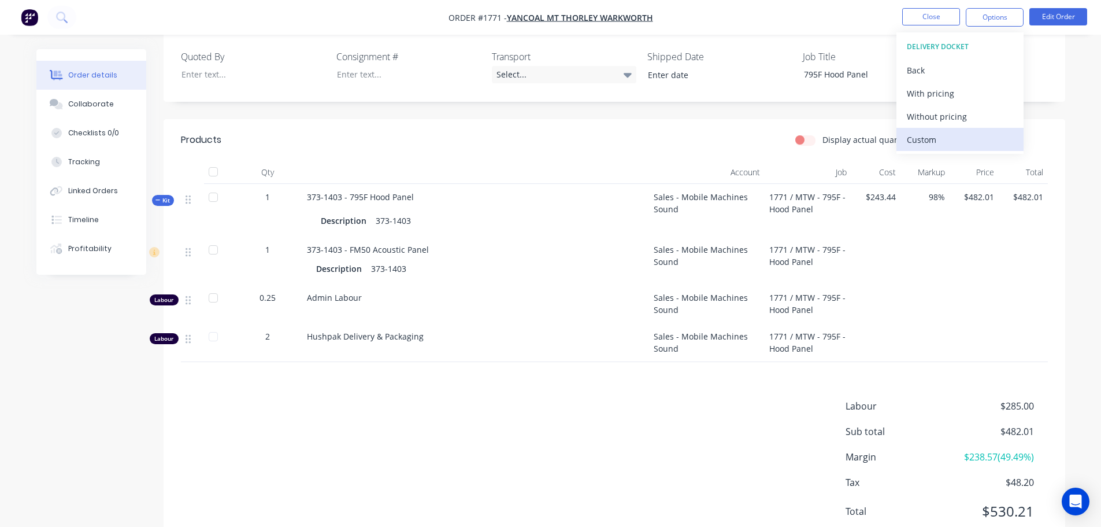
click at [931, 144] on div "Custom" at bounding box center [960, 139] width 106 height 17
click at [931, 115] on div "Without pricing" at bounding box center [960, 116] width 106 height 17
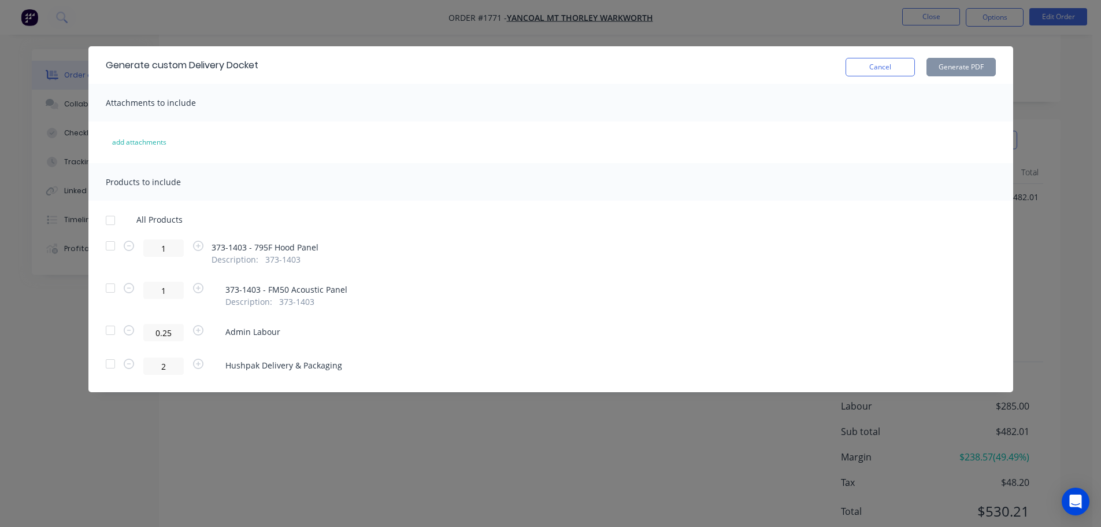
click at [109, 224] on div at bounding box center [110, 220] width 23 height 23
click at [943, 68] on button "Generate PDF" at bounding box center [960, 67] width 69 height 18
click at [866, 68] on button "Cancel" at bounding box center [880, 67] width 69 height 18
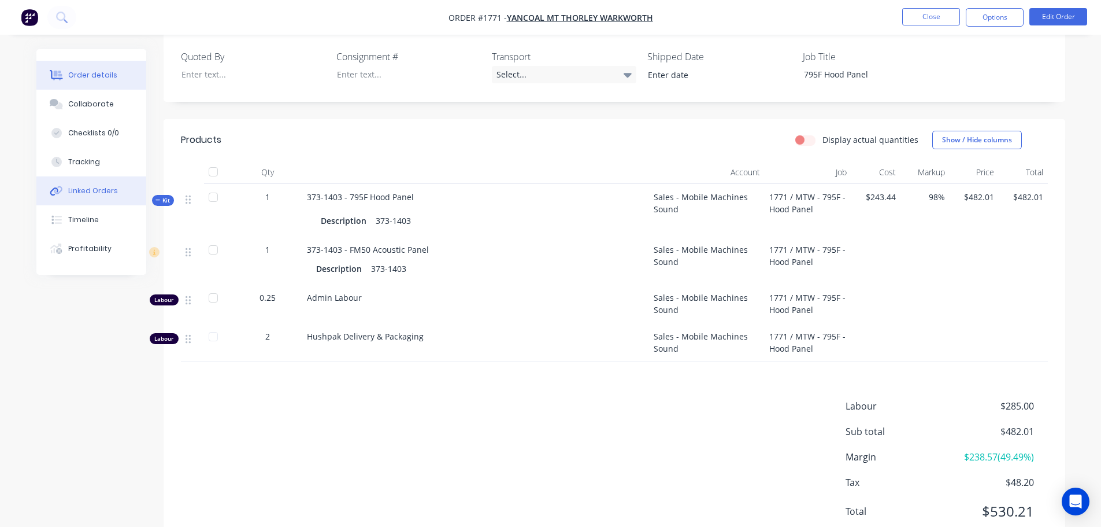
click at [91, 191] on div "Linked Orders" at bounding box center [93, 191] width 50 height 10
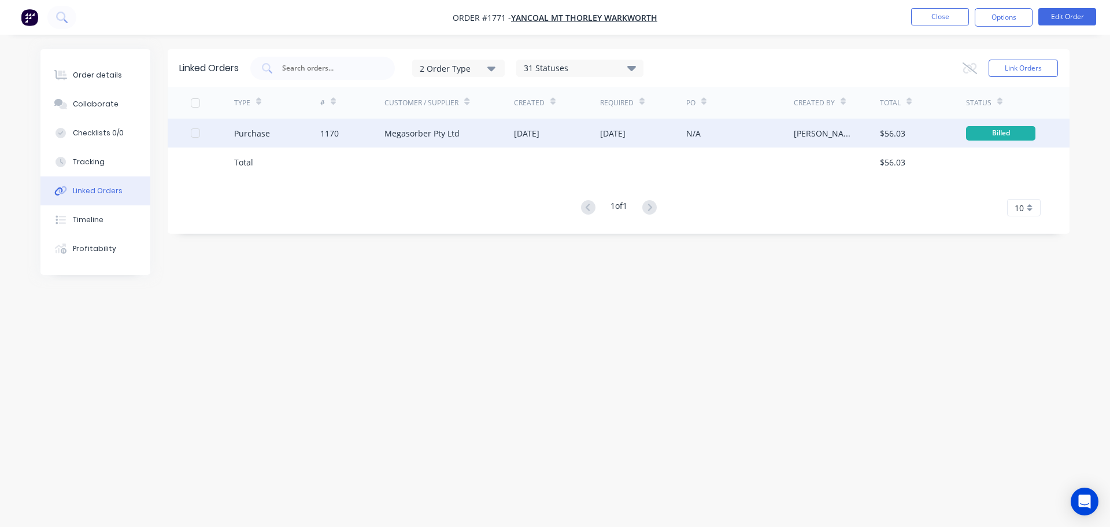
click at [539, 132] on div "13 Aug 2025" at bounding box center [526, 133] width 25 height 12
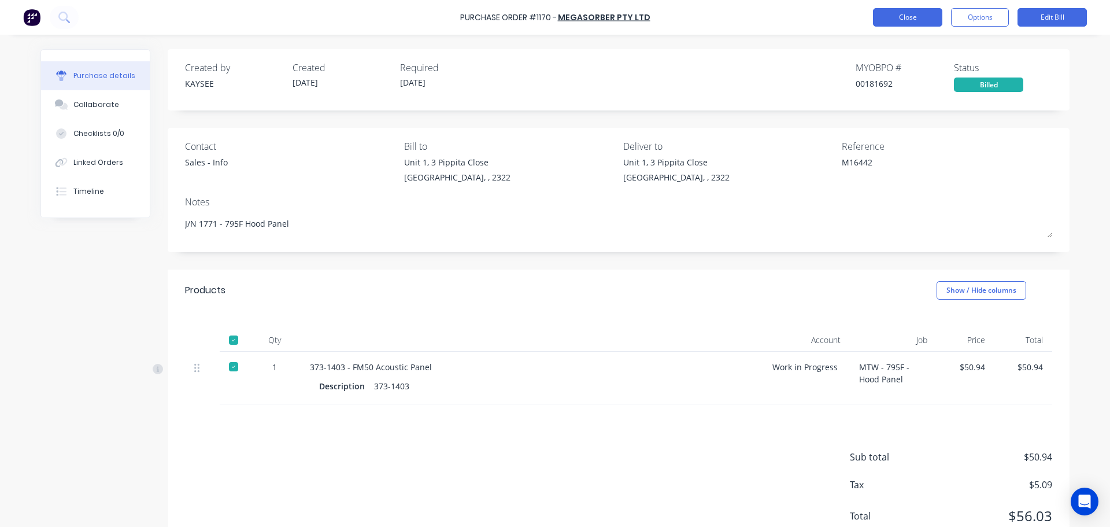
click at [910, 18] on button "Close" at bounding box center [907, 17] width 69 height 18
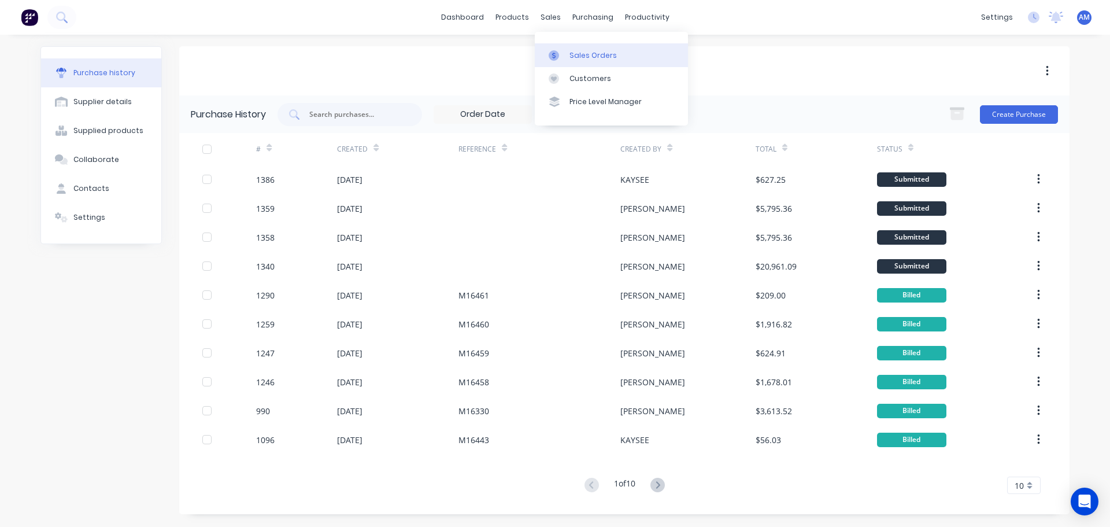
click at [579, 53] on div "Sales Orders" at bounding box center [592, 55] width 47 height 10
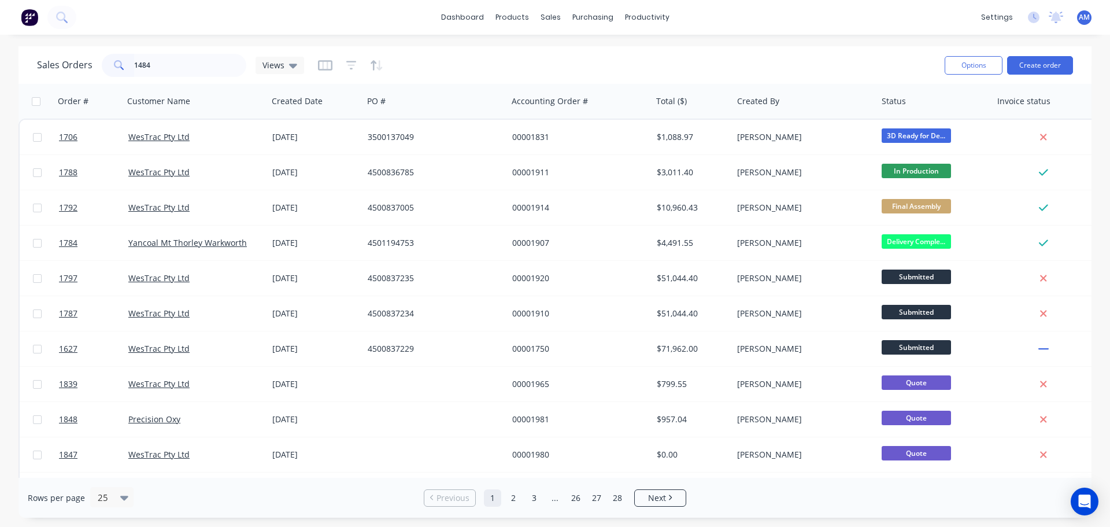
type input "1484"
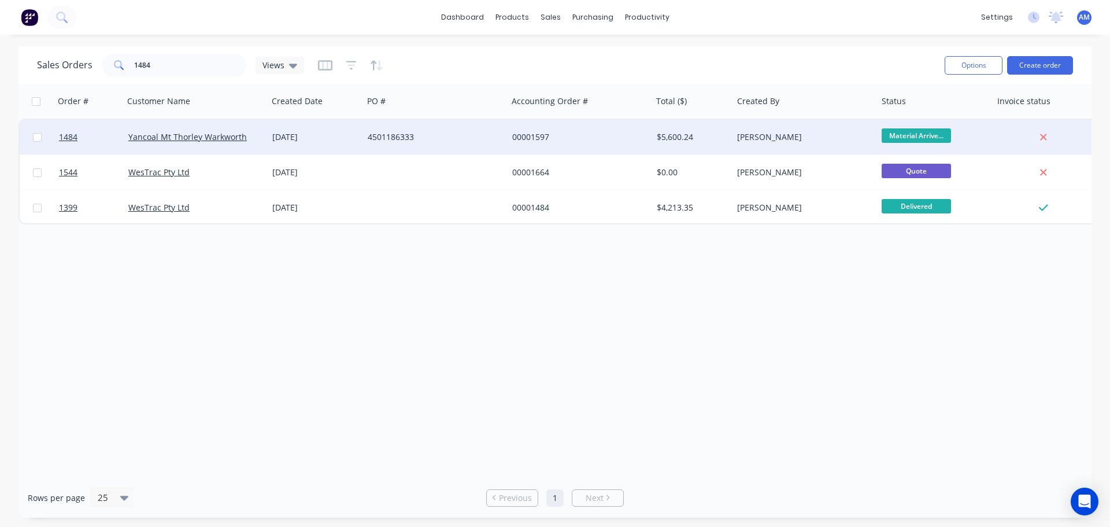
click at [521, 132] on div "00001597" at bounding box center [576, 137] width 128 height 12
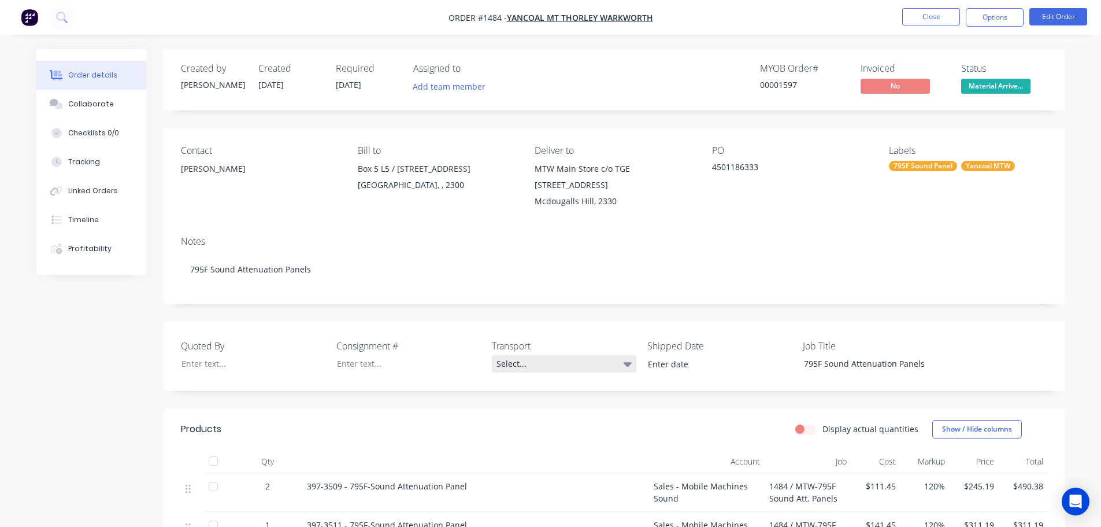
click at [509, 365] on div "Select..." at bounding box center [564, 363] width 144 height 17
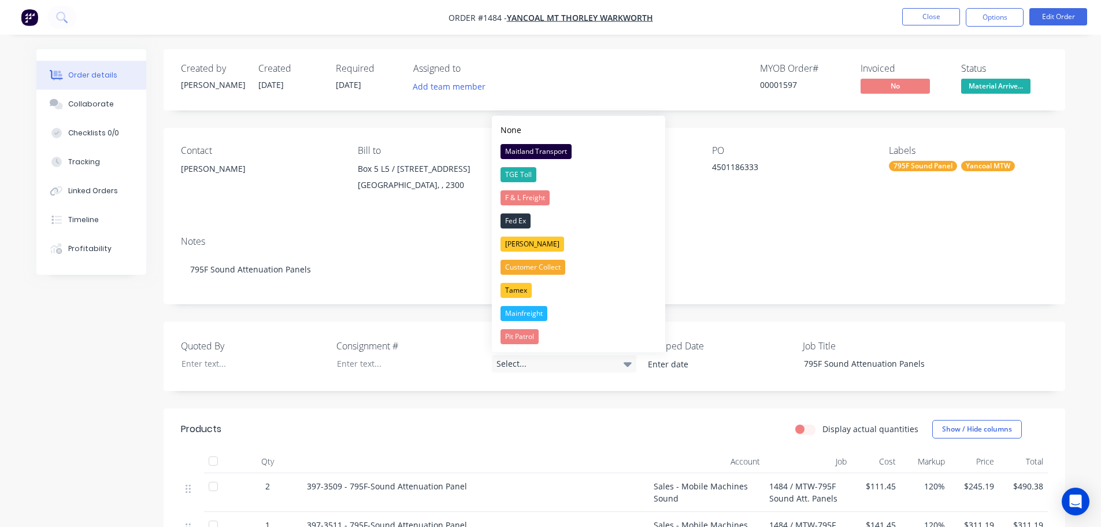
click at [527, 172] on div "TGE Toll" at bounding box center [518, 174] width 36 height 15
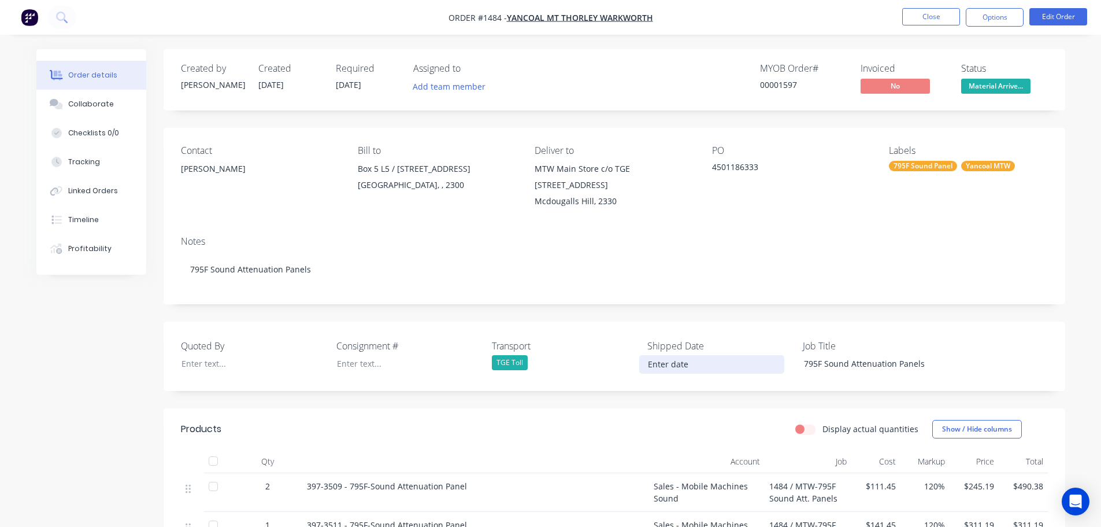
click at [675, 359] on input at bounding box center [712, 363] width 144 height 17
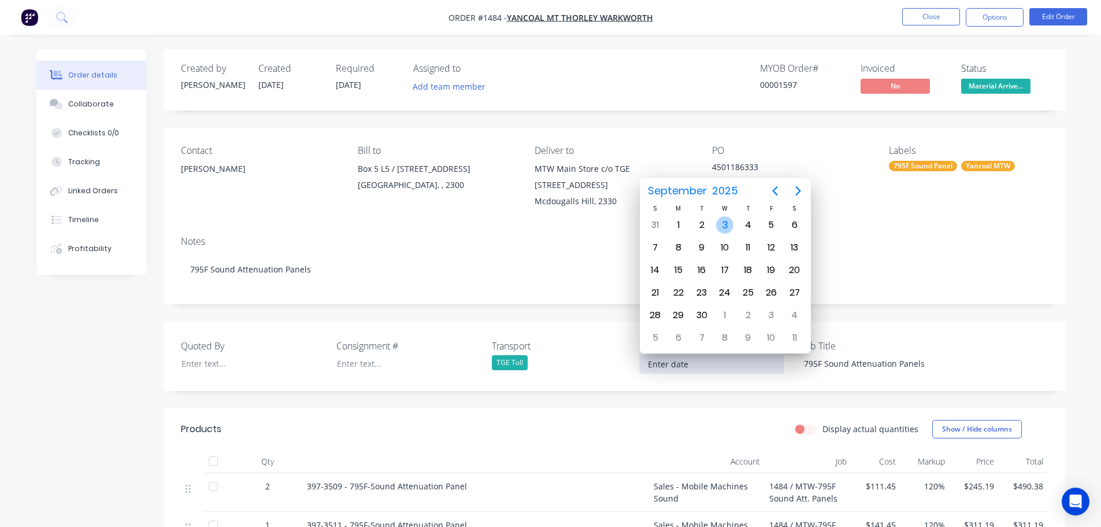
click at [724, 224] on div "3" at bounding box center [724, 224] width 17 height 17
type input "03/09/2025"
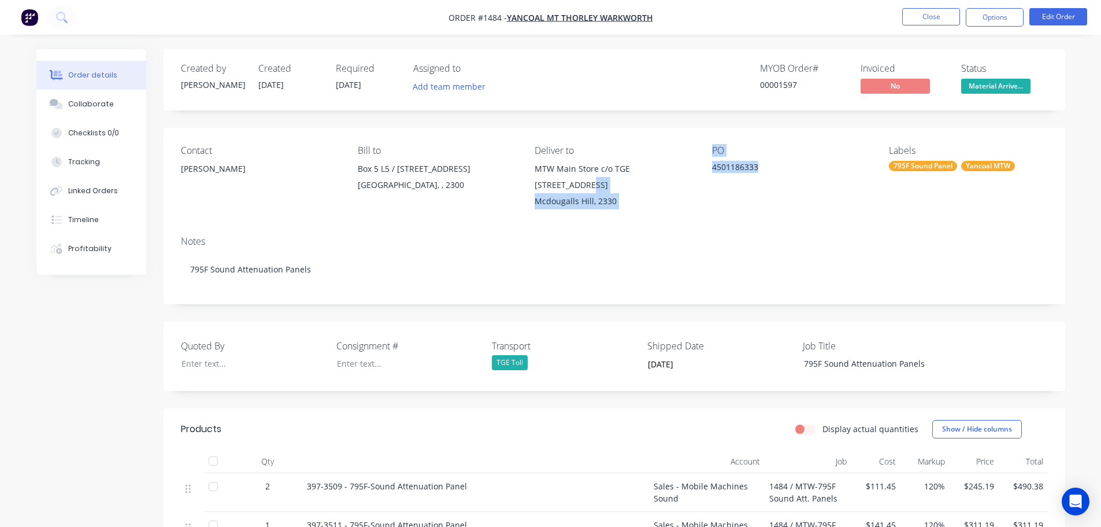
drag, startPoint x: 752, startPoint y: 170, endPoint x: 701, endPoint y: 172, distance: 51.5
click at [701, 172] on div "Contact Hayden Seiler Bill to Box 5 L5 / 28 Honeysuckle Drive NEWCASTLE, , 2300…" at bounding box center [615, 177] width 902 height 99
click at [763, 169] on div "4501186333" at bounding box center [784, 169] width 144 height 16
drag, startPoint x: 765, startPoint y: 166, endPoint x: 713, endPoint y: 166, distance: 52.0
click at [713, 166] on div "4501186333" at bounding box center [784, 169] width 144 height 16
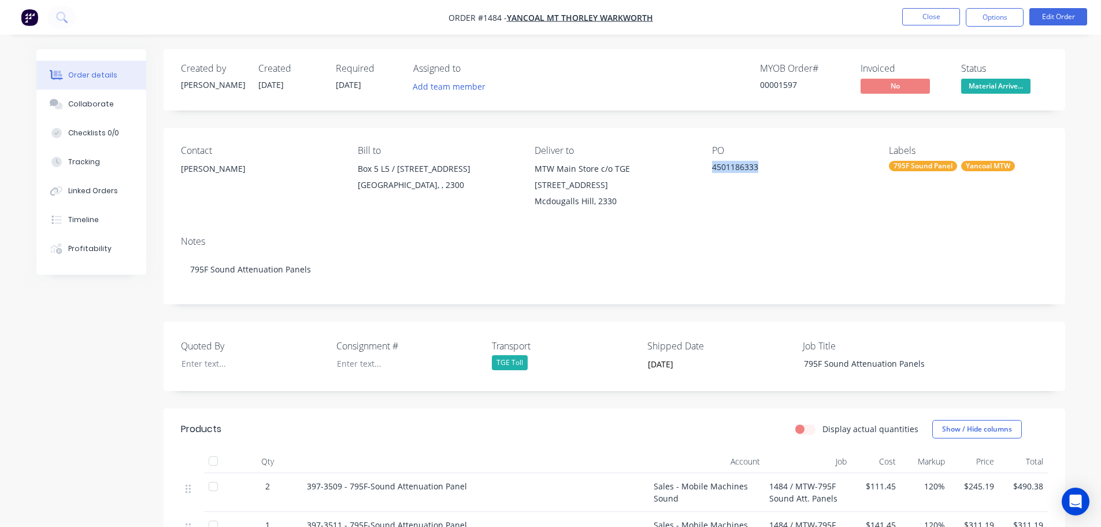
copy div "4501186333"
click at [359, 362] on div at bounding box center [400, 363] width 144 height 17
paste div
drag, startPoint x: 527, startPoint y: 344, endPoint x: 486, endPoint y: 342, distance: 40.6
click at [486, 342] on div "Quoted By Consignment # 2490416316 Transport TGE Toll Shipped Date 03/09/2025 J…" at bounding box center [615, 355] width 902 height 69
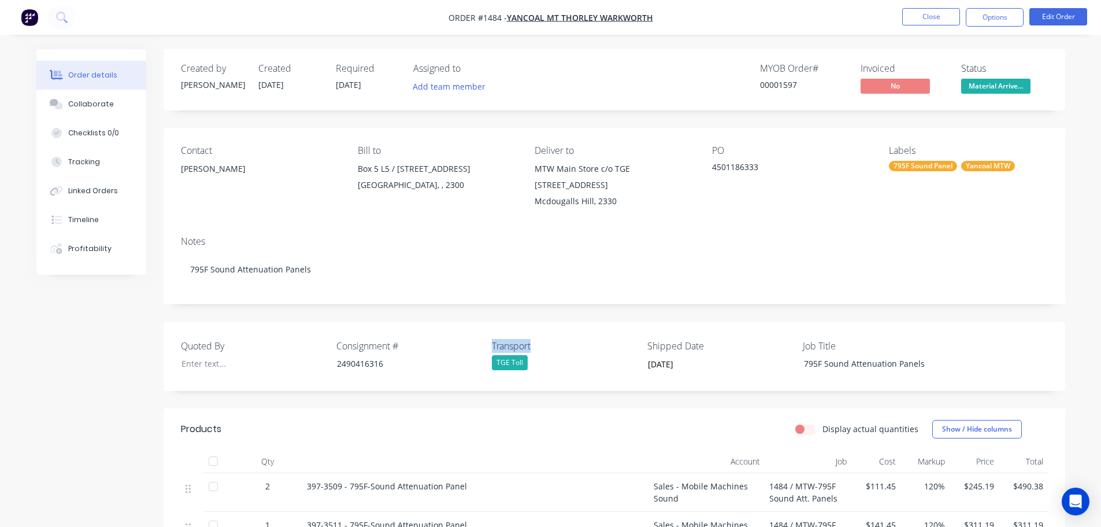
copy label "Transport"
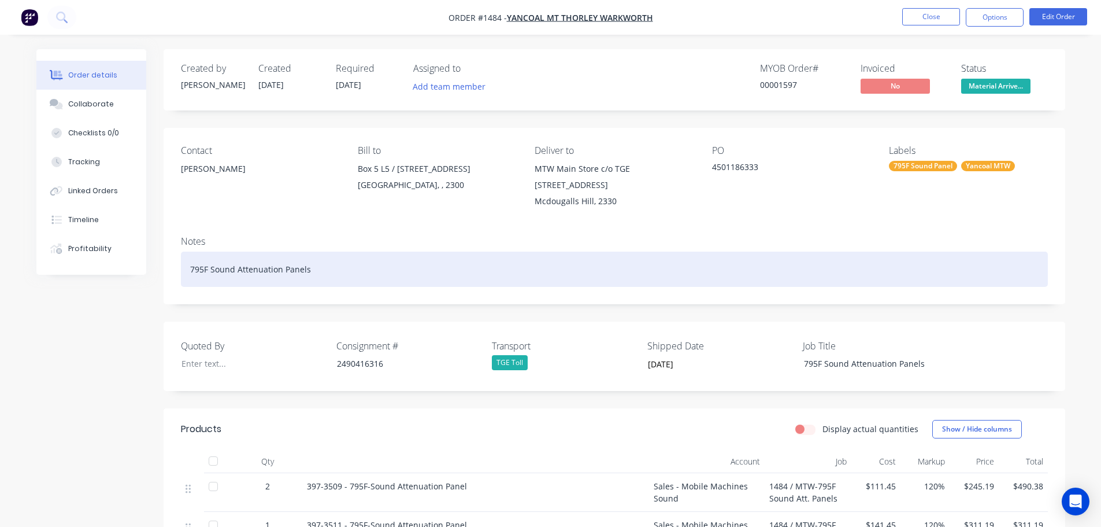
click at [339, 261] on div "795F Sound Attenuation Panels" at bounding box center [614, 268] width 867 height 35
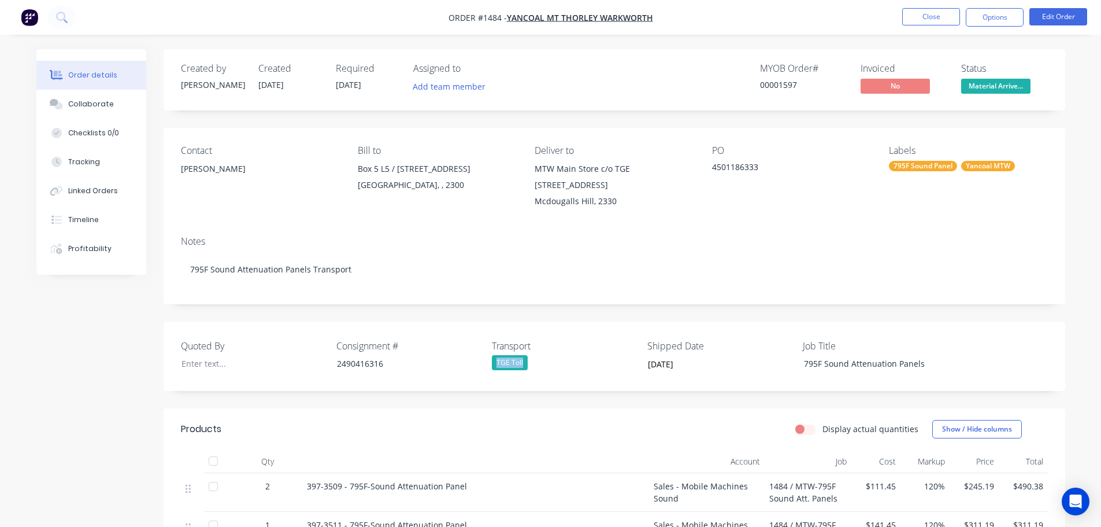
drag, startPoint x: 518, startPoint y: 358, endPoint x: 494, endPoint y: 357, distance: 24.3
click at [494, 357] on div "TGE Toll" at bounding box center [564, 362] width 144 height 15
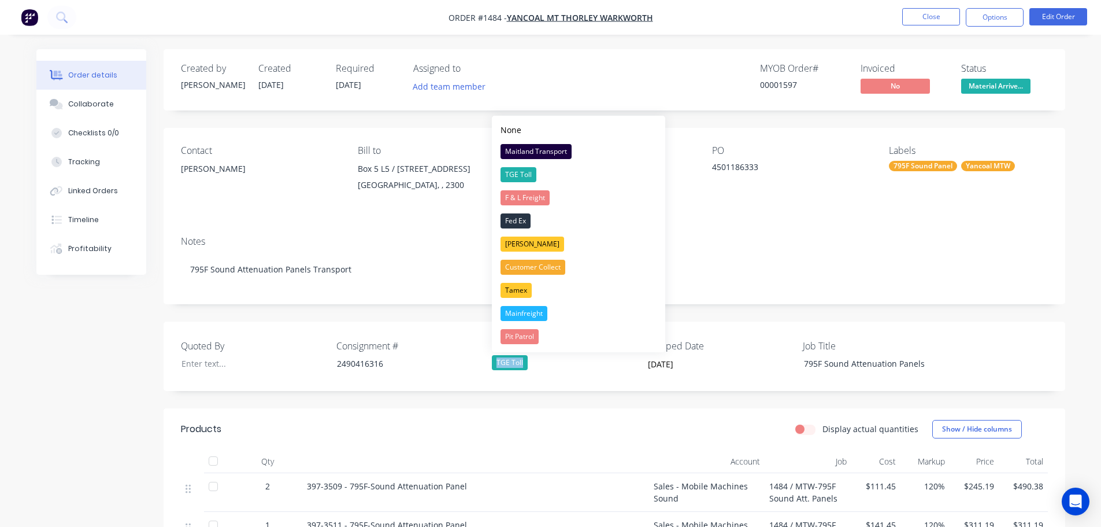
copy div "TGE Toll"
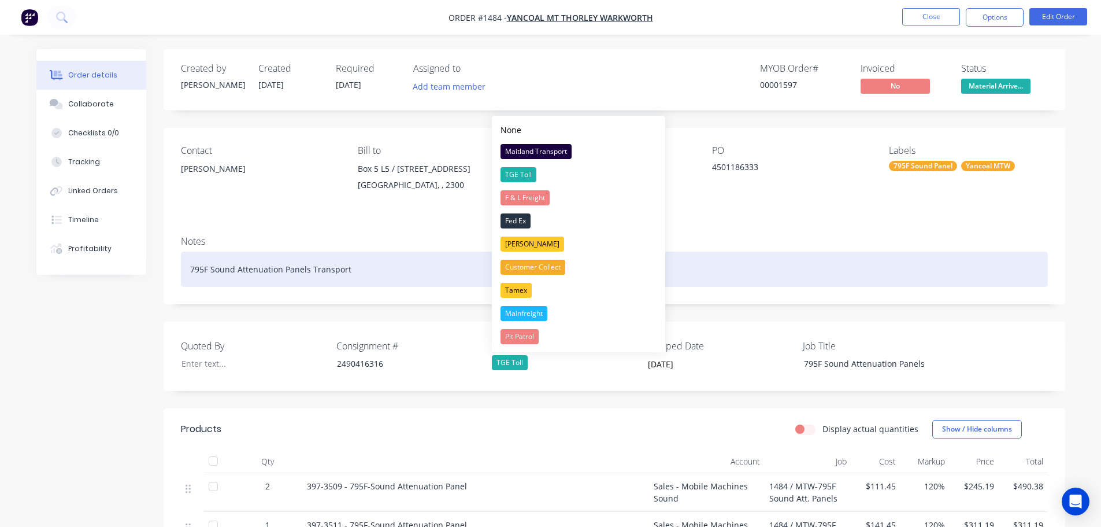
click at [365, 264] on div "795F Sound Attenuation Panels Transport" at bounding box center [614, 268] width 867 height 35
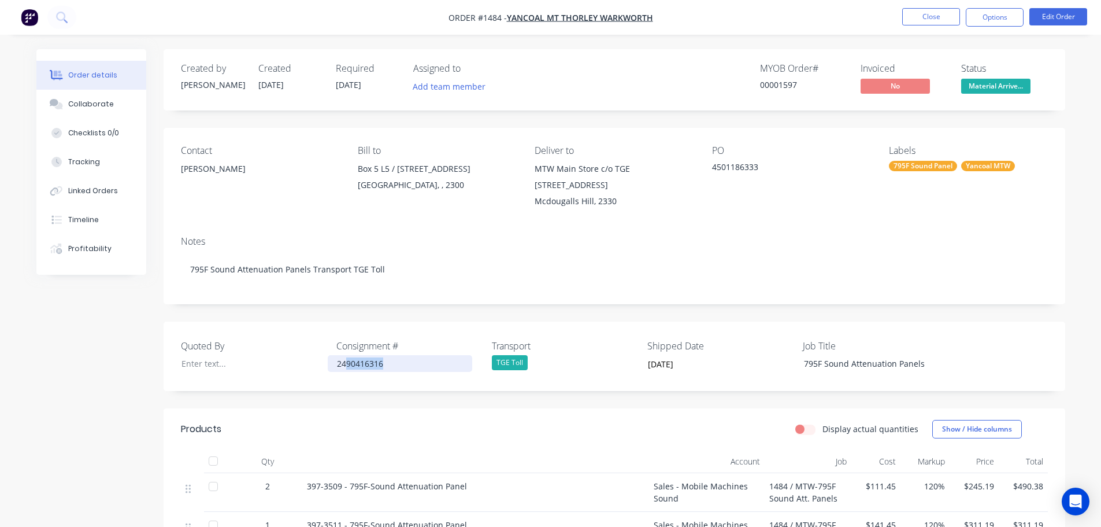
drag, startPoint x: 390, startPoint y: 362, endPoint x: 349, endPoint y: 358, distance: 41.3
click at [347, 357] on div "2490416316" at bounding box center [400, 363] width 144 height 17
drag, startPoint x: 407, startPoint y: 346, endPoint x: 336, endPoint y: 342, distance: 71.8
click at [336, 342] on label "Consignment #" at bounding box center [408, 346] width 144 height 14
copy label "Consignment #"
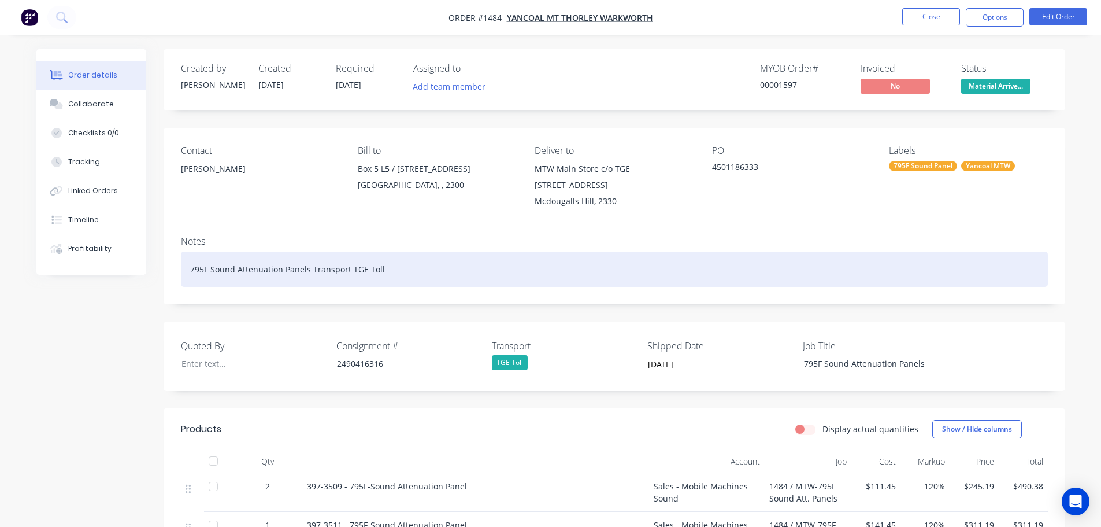
click at [404, 273] on div "795F Sound Attenuation Panels Transport TGE Toll" at bounding box center [614, 268] width 867 height 35
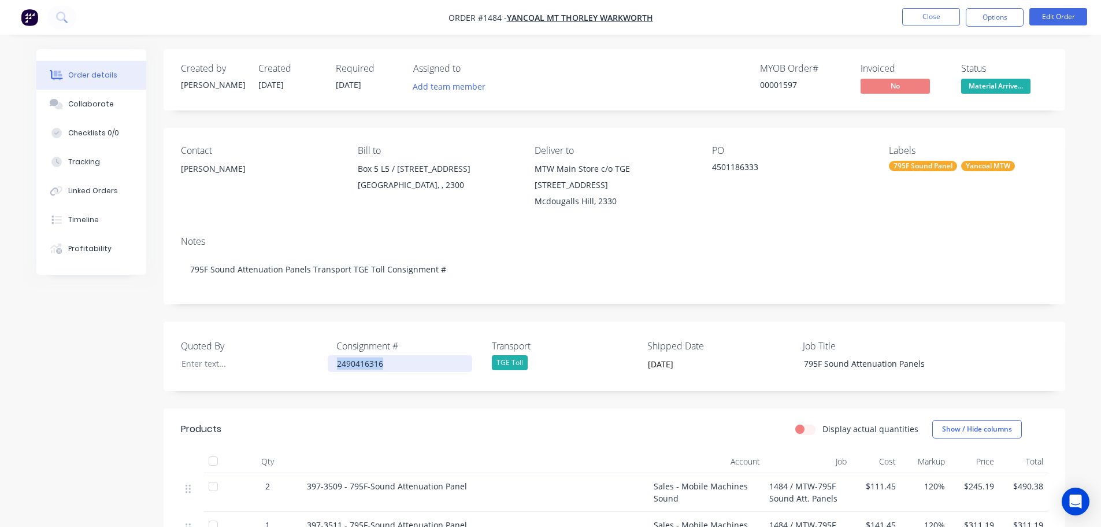
drag, startPoint x: 394, startPoint y: 363, endPoint x: 336, endPoint y: 358, distance: 58.6
click at [336, 358] on div "2490416316" at bounding box center [400, 363] width 144 height 17
copy div "2490416316"
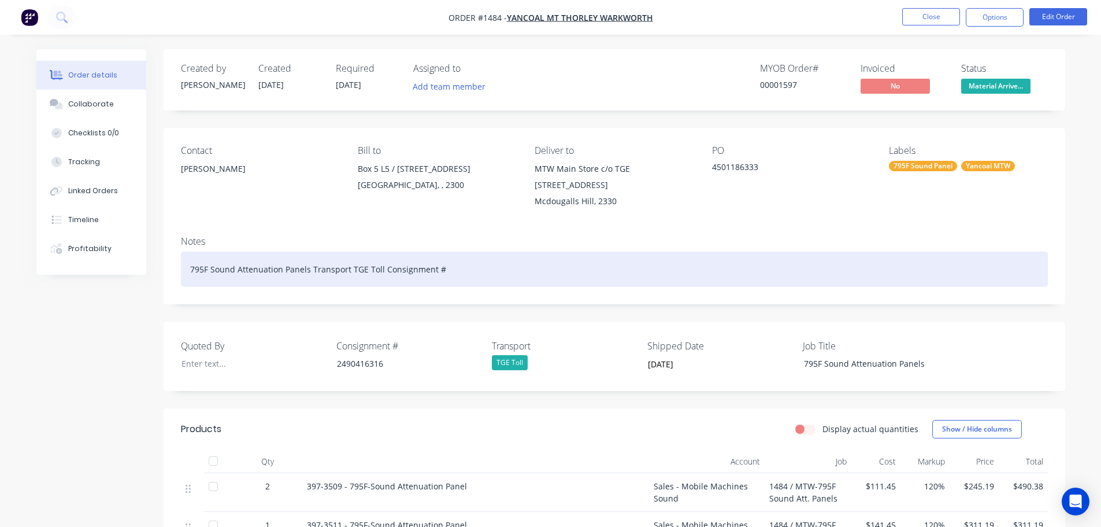
click at [473, 266] on div "795F Sound Attenuation Panels Transport TGE Toll Consignment #" at bounding box center [614, 268] width 867 height 35
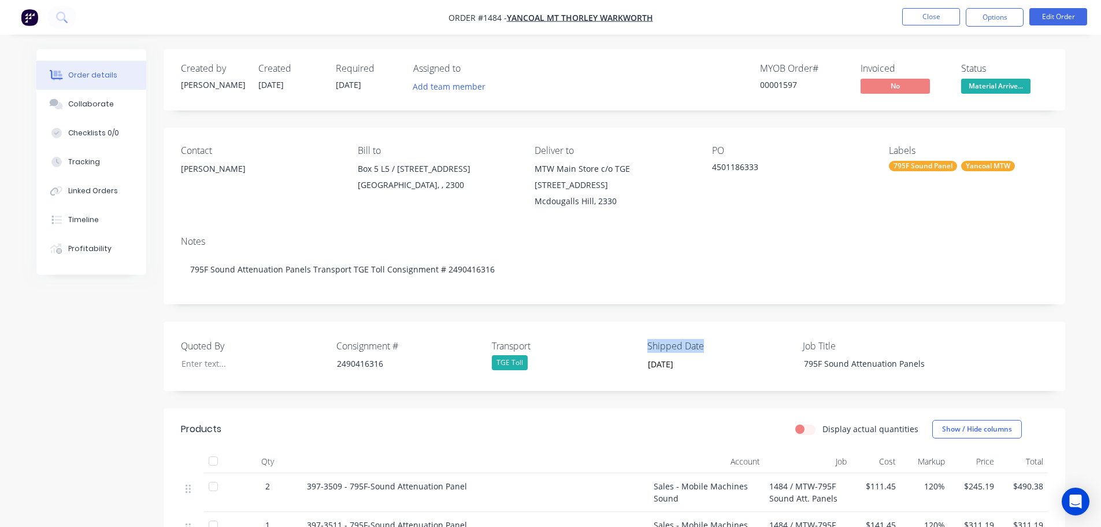
drag, startPoint x: 705, startPoint y: 344, endPoint x: 645, endPoint y: 346, distance: 60.1
click at [645, 346] on div "Quoted By Consignment # 2490416316 Transport TGE Toll Shipped Date 03/09/2025 J…" at bounding box center [615, 355] width 902 height 69
copy label "Shipped Date"
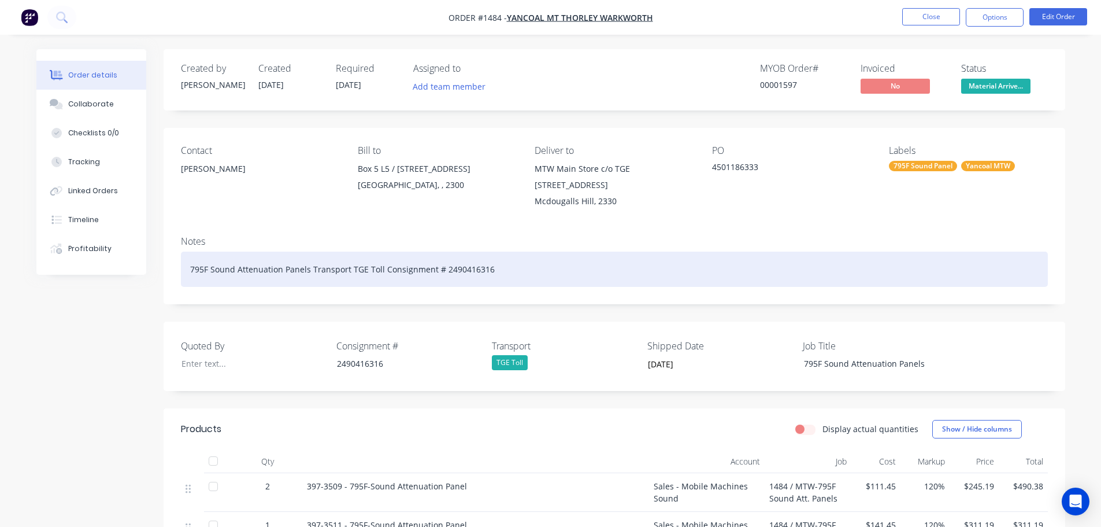
click at [505, 267] on div "795F Sound Attenuation Panels Transport TGE Toll Consignment # 2490416316" at bounding box center [614, 268] width 867 height 35
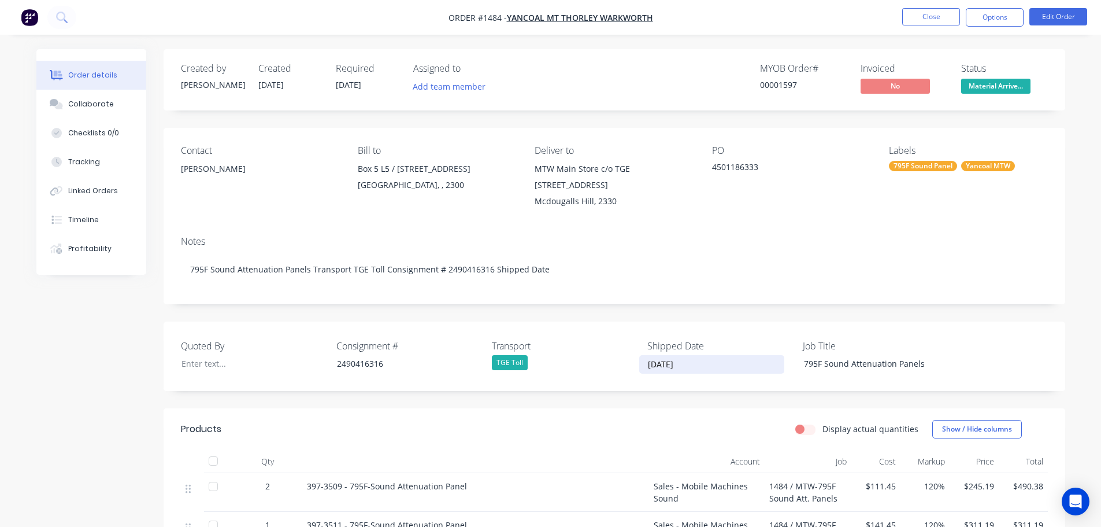
drag, startPoint x: 695, startPoint y: 369, endPoint x: 635, endPoint y: 365, distance: 60.2
click at [635, 365] on div "Quoted By Consignment # 2490416316 Transport TGE Toll Shipped Date 03/09/2025 J…" at bounding box center [615, 355] width 902 height 69
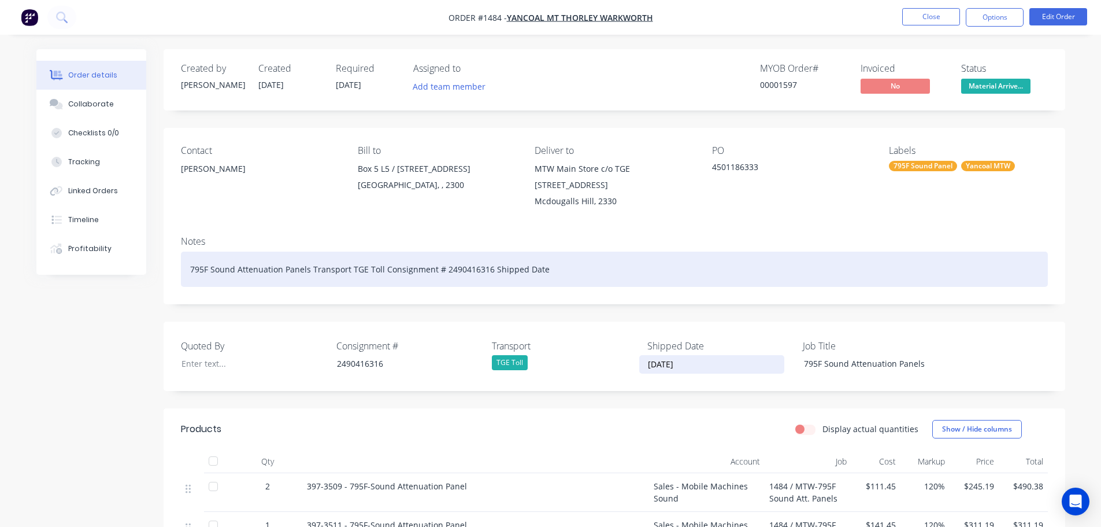
click at [566, 273] on div "795F Sound Attenuation Panels Transport TGE Toll Consignment # 2490416316 Shipp…" at bounding box center [614, 268] width 867 height 35
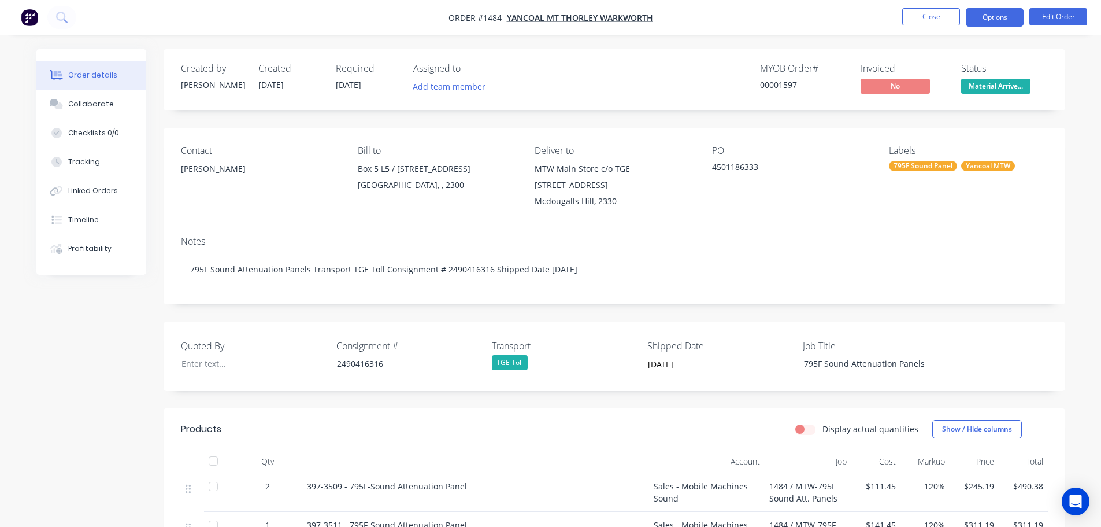
click at [986, 18] on button "Options" at bounding box center [995, 17] width 58 height 18
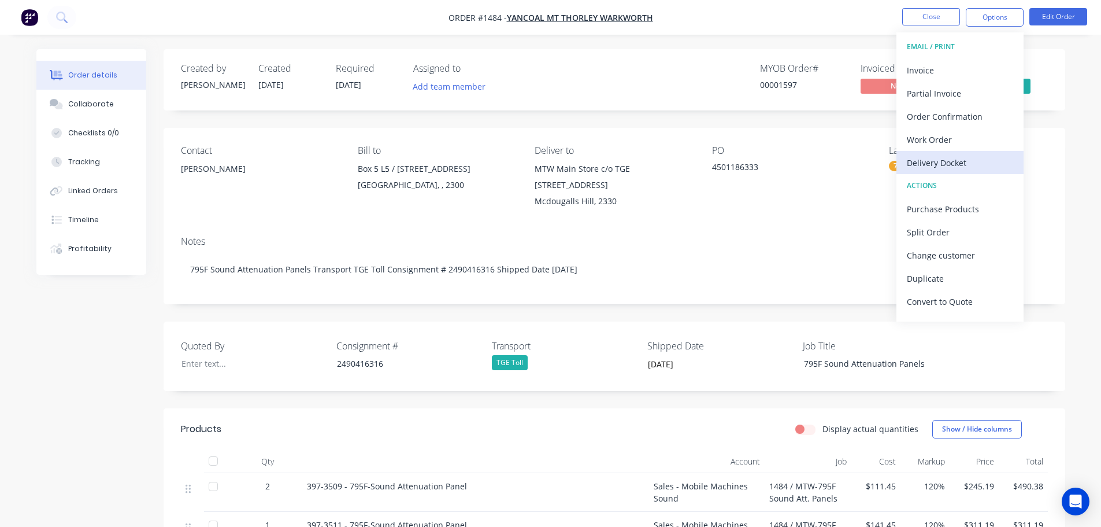
click at [948, 160] on div "Delivery Docket" at bounding box center [960, 162] width 106 height 17
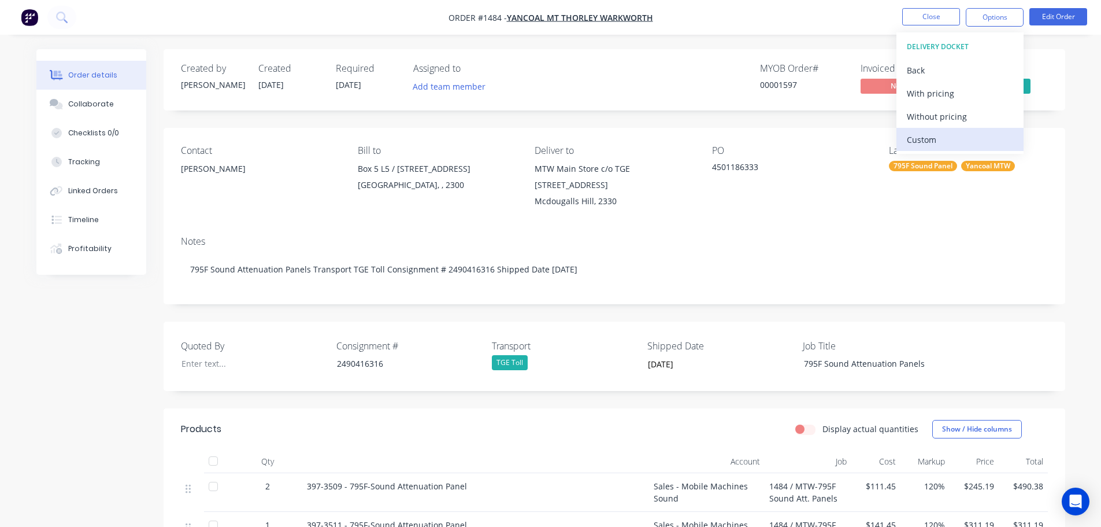
click at [943, 136] on div "Custom" at bounding box center [960, 139] width 106 height 17
click at [941, 117] on div "Without pricing" at bounding box center [960, 116] width 106 height 17
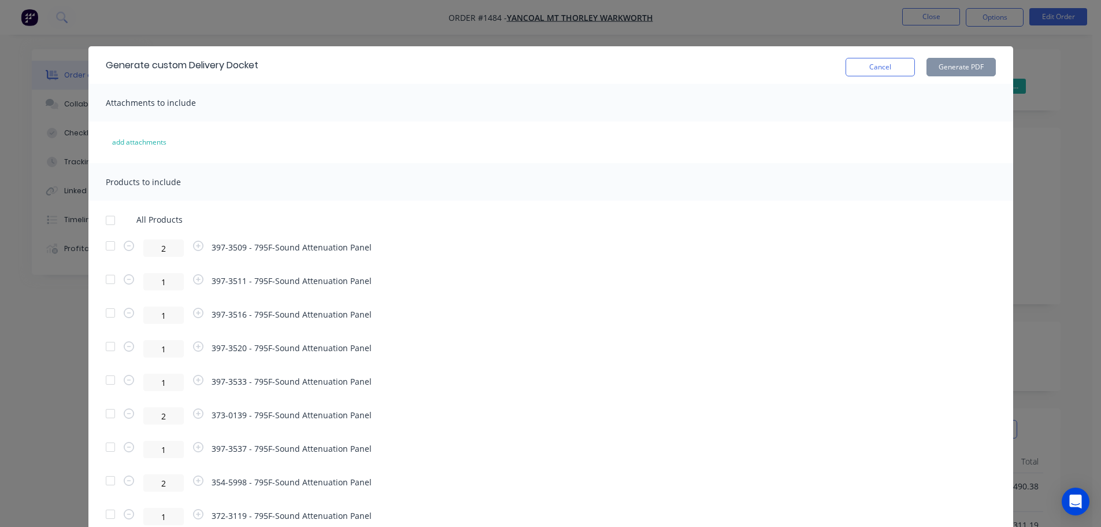
click at [101, 221] on div at bounding box center [110, 220] width 23 height 23
click at [945, 68] on button "Generate PDF" at bounding box center [960, 67] width 69 height 18
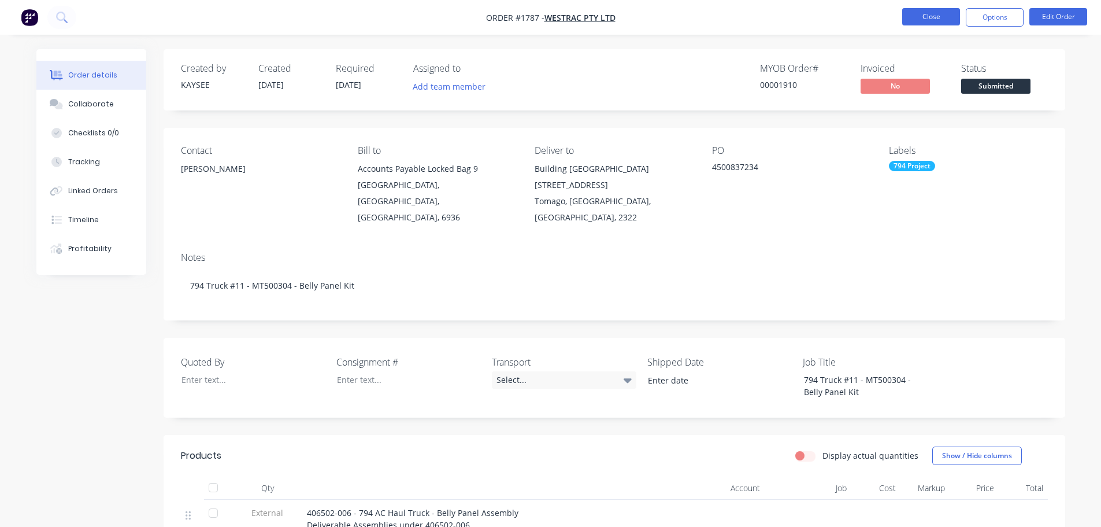
click at [922, 16] on button "Close" at bounding box center [931, 16] width 58 height 17
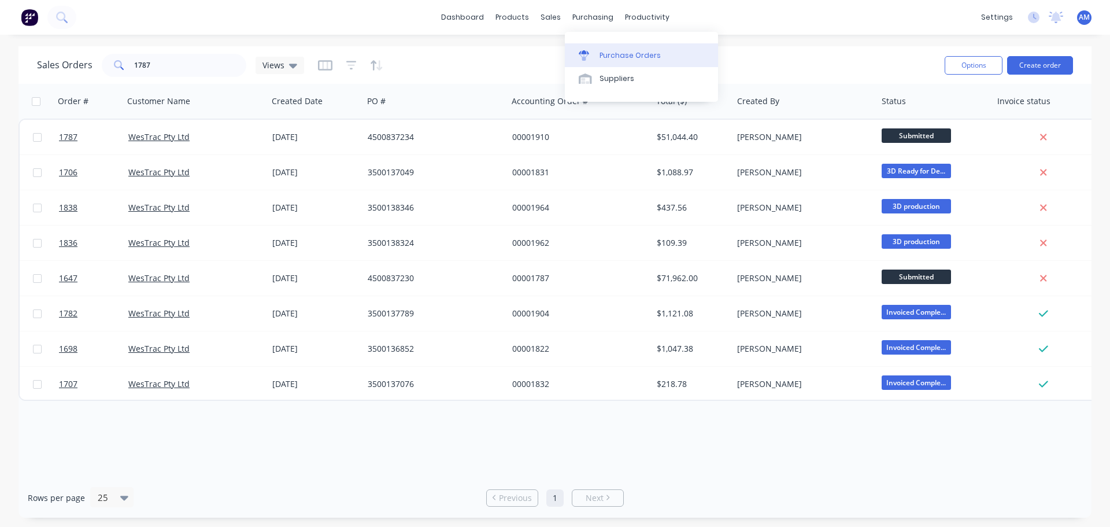
click at [614, 55] on div "Purchase Orders" at bounding box center [629, 55] width 61 height 10
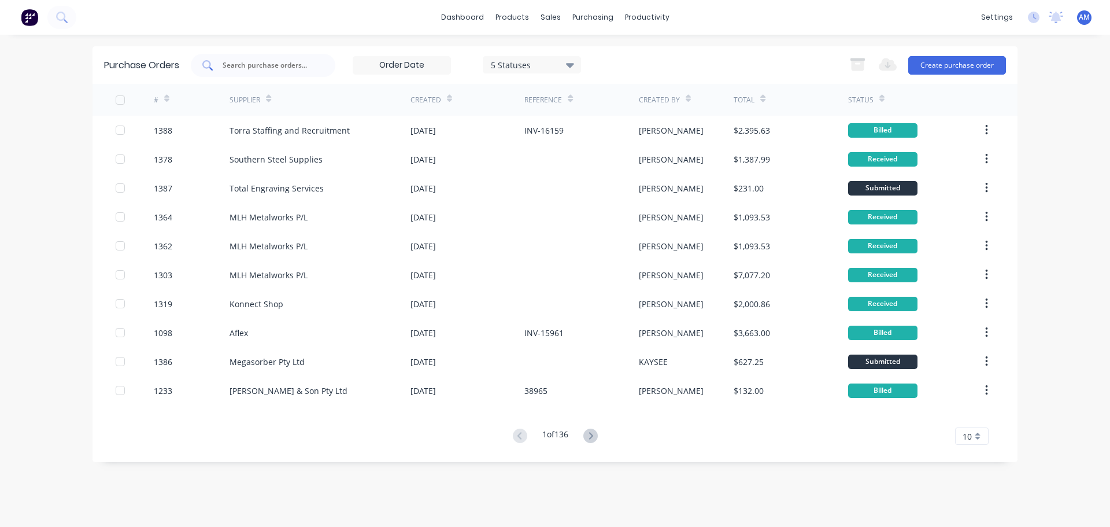
click at [266, 63] on input "text" at bounding box center [269, 66] width 96 height 12
type input "1368"
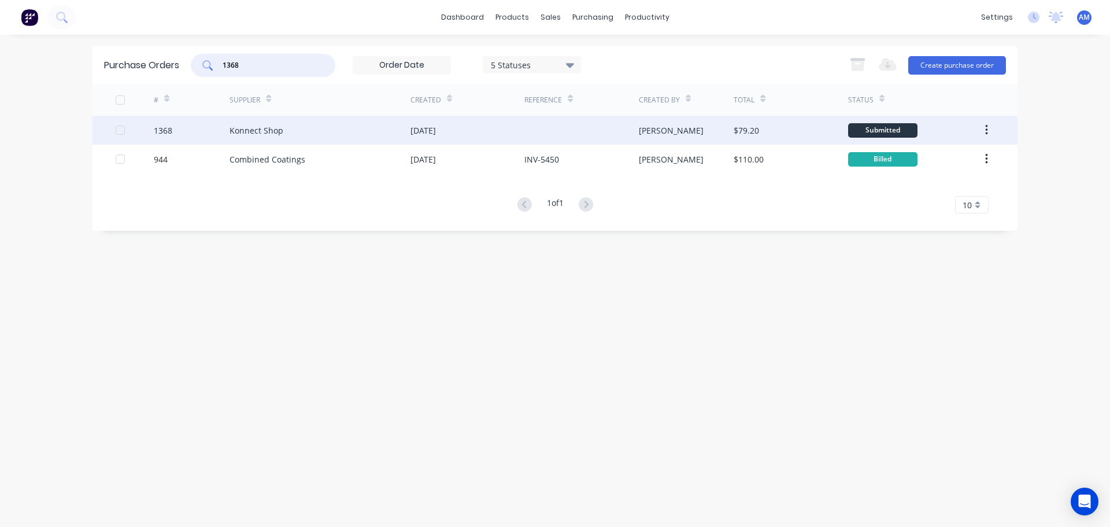
click at [436, 126] on div "01 Sep 2025" at bounding box center [422, 130] width 25 height 12
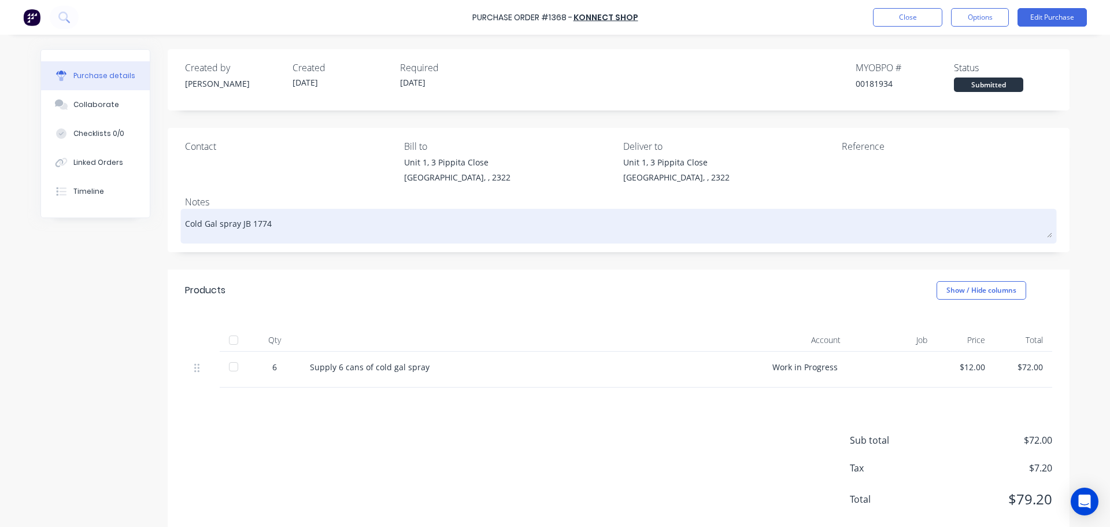
drag, startPoint x: 265, startPoint y: 223, endPoint x: 244, endPoint y: 225, distance: 20.9
click at [244, 225] on textarea "Cold Gal spray JB 1774" at bounding box center [618, 225] width 867 height 26
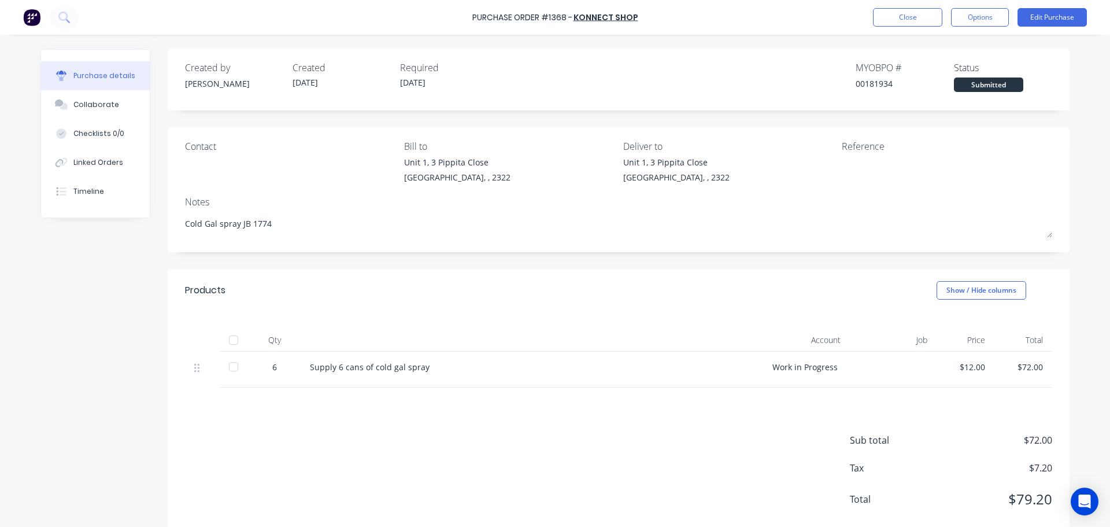
type textarea "x"
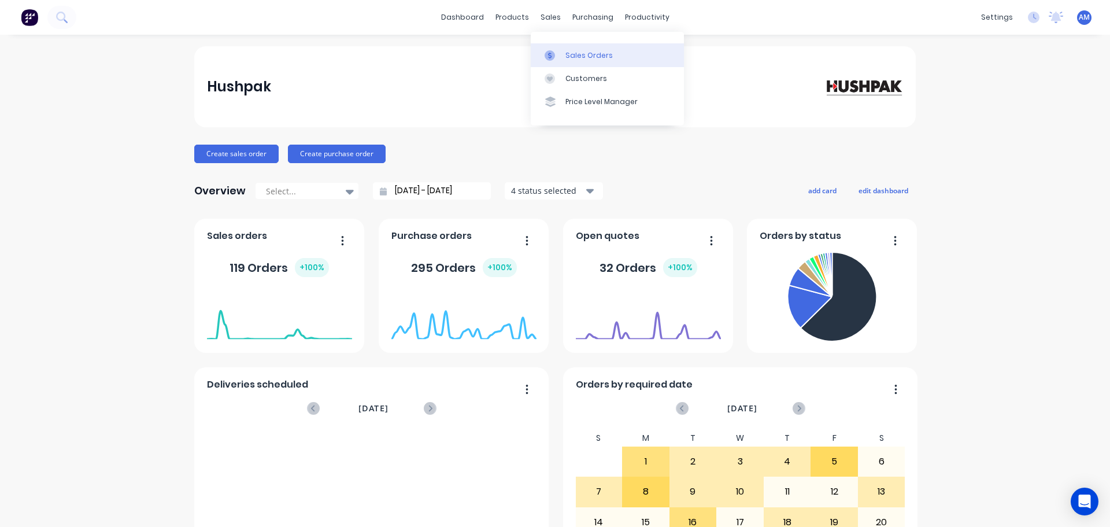
click at [579, 55] on div "Sales Orders" at bounding box center [588, 55] width 47 height 10
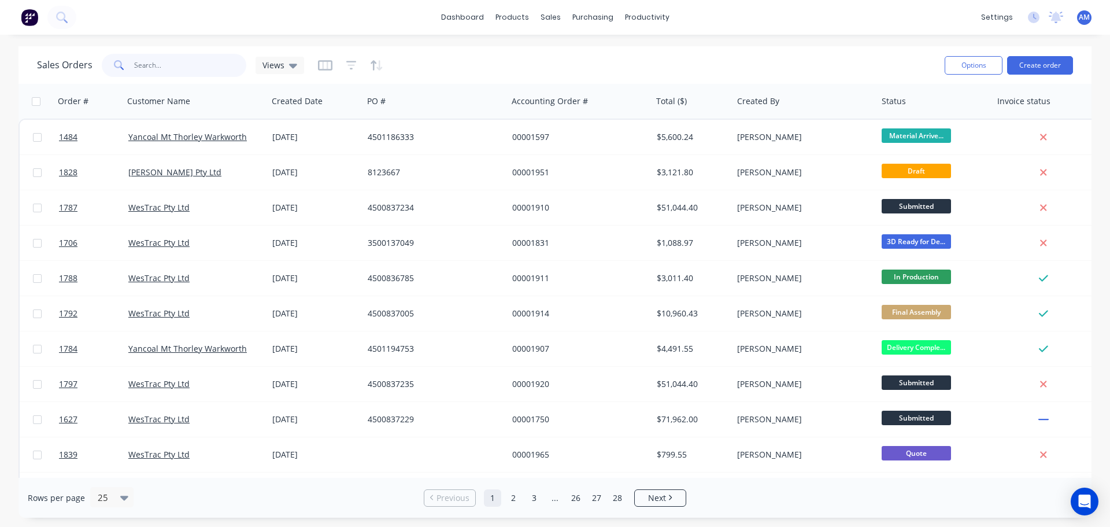
click at [173, 67] on input "text" at bounding box center [190, 65] width 113 height 23
paste input "1774"
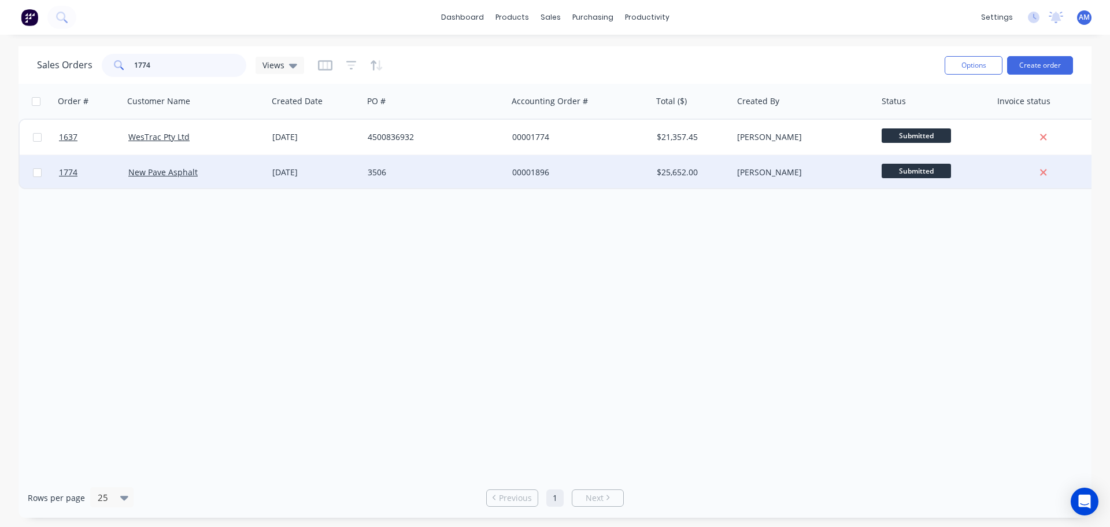
type input "1774"
click at [528, 174] on div "00001896" at bounding box center [576, 172] width 128 height 12
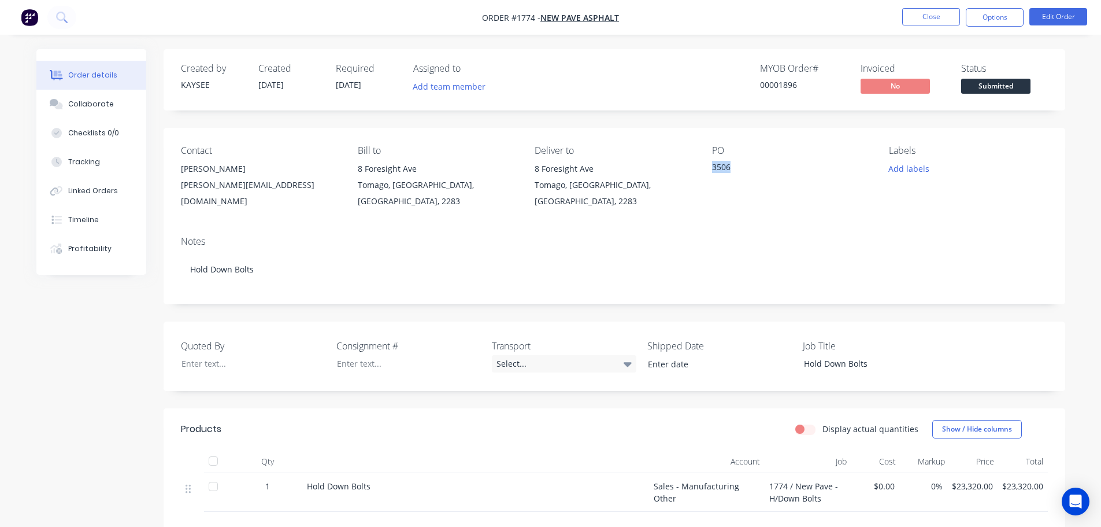
drag, startPoint x: 733, startPoint y: 166, endPoint x: 710, endPoint y: 168, distance: 23.2
click at [710, 168] on div "Contact [PERSON_NAME] [PERSON_NAME][EMAIL_ADDRESS][DOMAIN_NAME] Bill to [GEOGRA…" at bounding box center [615, 177] width 902 height 99
copy div "3506"
drag, startPoint x: 375, startPoint y: 489, endPoint x: 305, endPoint y: 487, distance: 70.0
click at [305, 487] on div "Hold Down Bolts" at bounding box center [475, 492] width 347 height 39
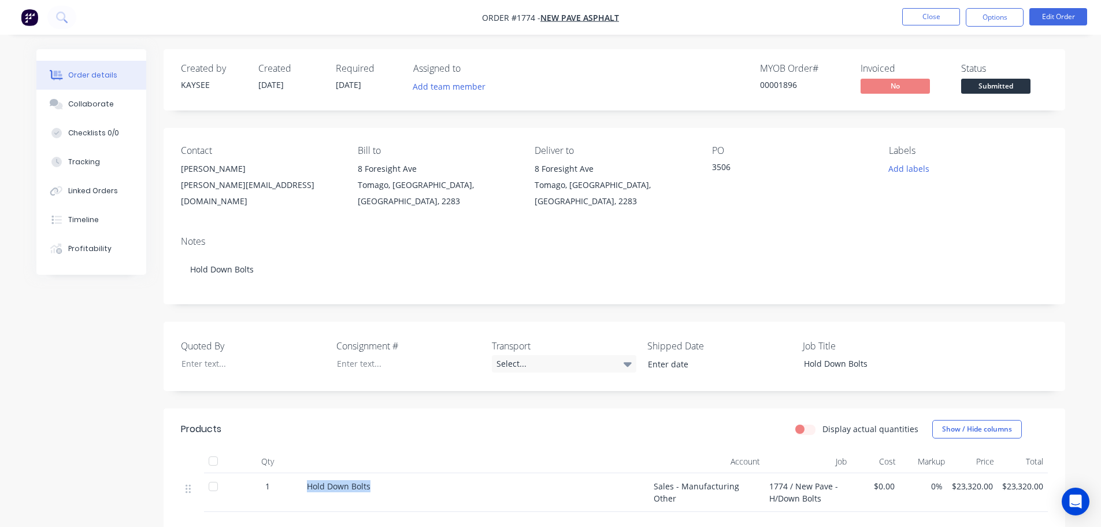
copy span "Hold Down Bolts"
click at [926, 16] on button "Close" at bounding box center [931, 16] width 58 height 17
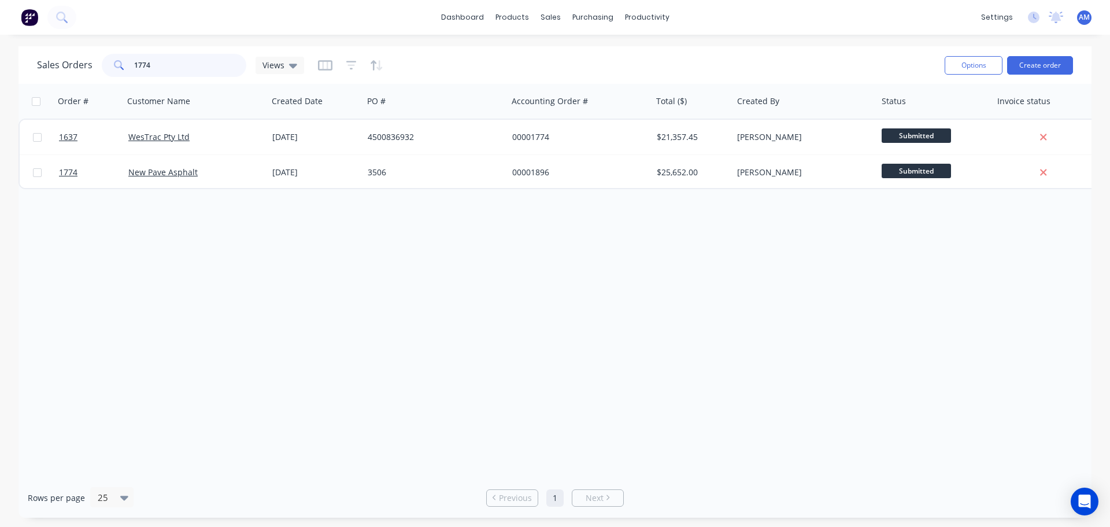
drag, startPoint x: 157, startPoint y: 65, endPoint x: 132, endPoint y: 62, distance: 25.0
click at [132, 62] on div "1774" at bounding box center [174, 65] width 144 height 23
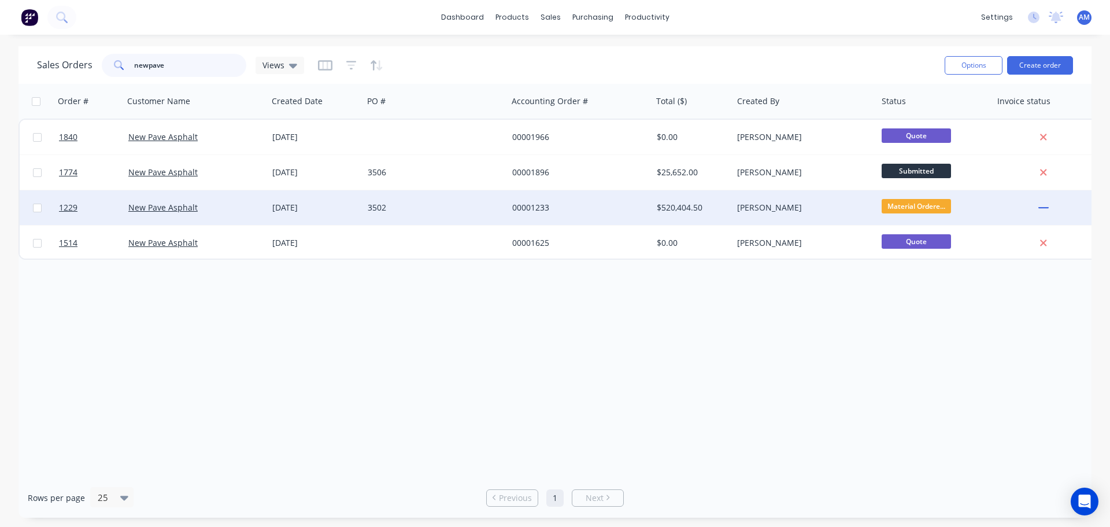
type input "newpave"
click at [288, 206] on div "[DATE]" at bounding box center [315, 208] width 86 height 12
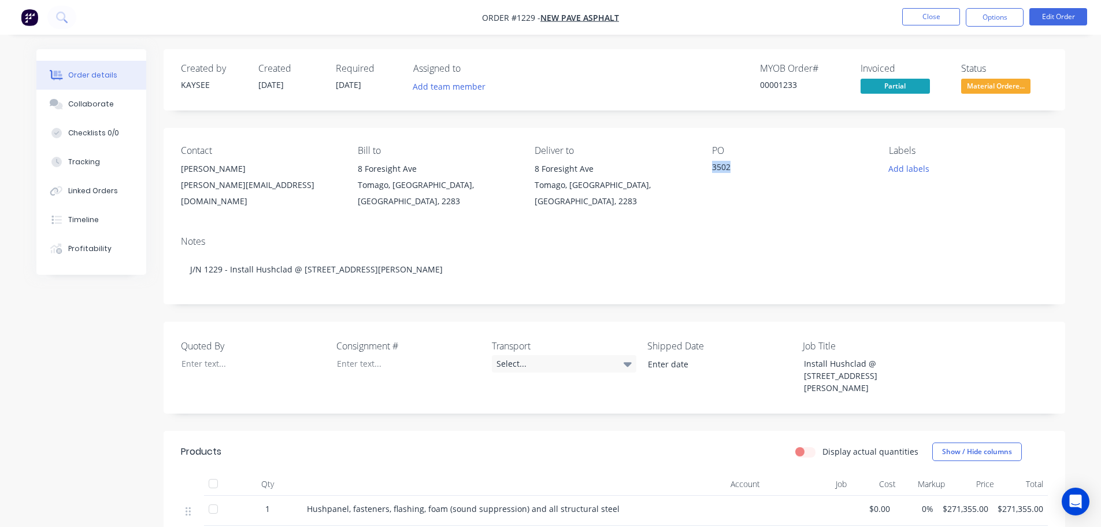
drag, startPoint x: 732, startPoint y: 166, endPoint x: 711, endPoint y: 166, distance: 21.4
click at [711, 166] on div "Contact [PERSON_NAME] [PERSON_NAME][EMAIL_ADDRESS][DOMAIN_NAME] Bill to [GEOGRA…" at bounding box center [615, 177] width 902 height 99
click at [920, 21] on button "Close" at bounding box center [931, 16] width 58 height 17
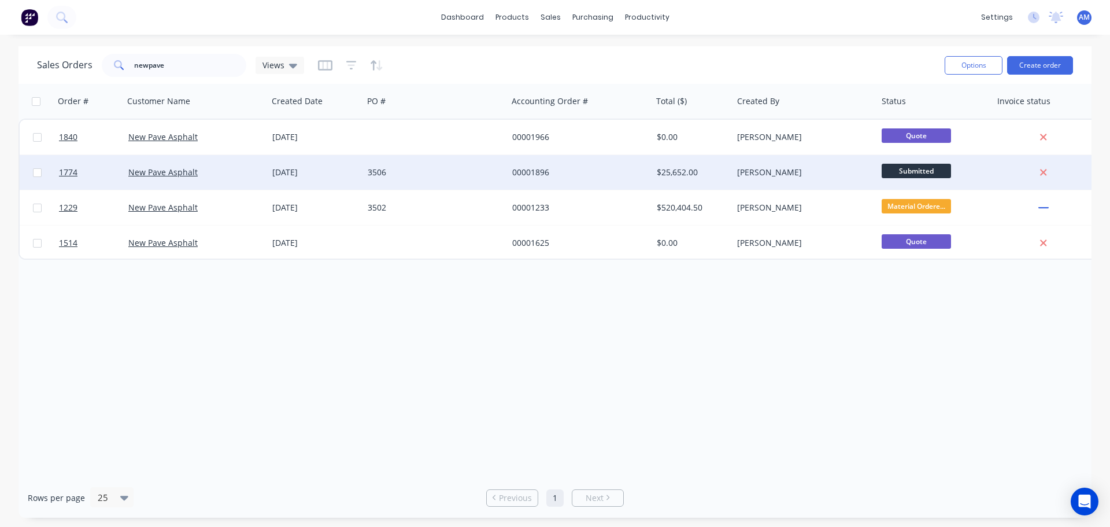
click at [307, 166] on div "[DATE]" at bounding box center [315, 172] width 86 height 12
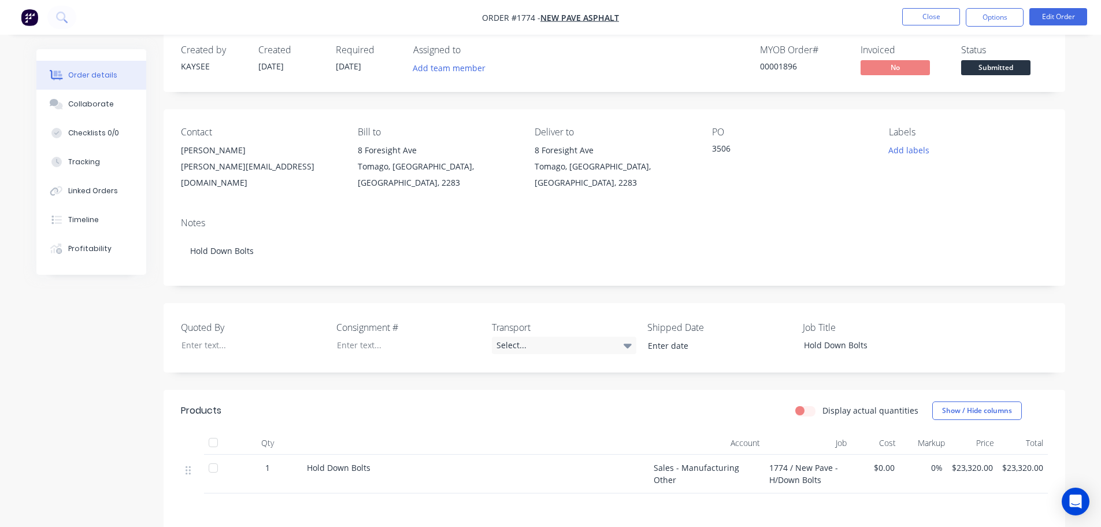
scroll to position [17, 0]
